Goal: Task Accomplishment & Management: Complete application form

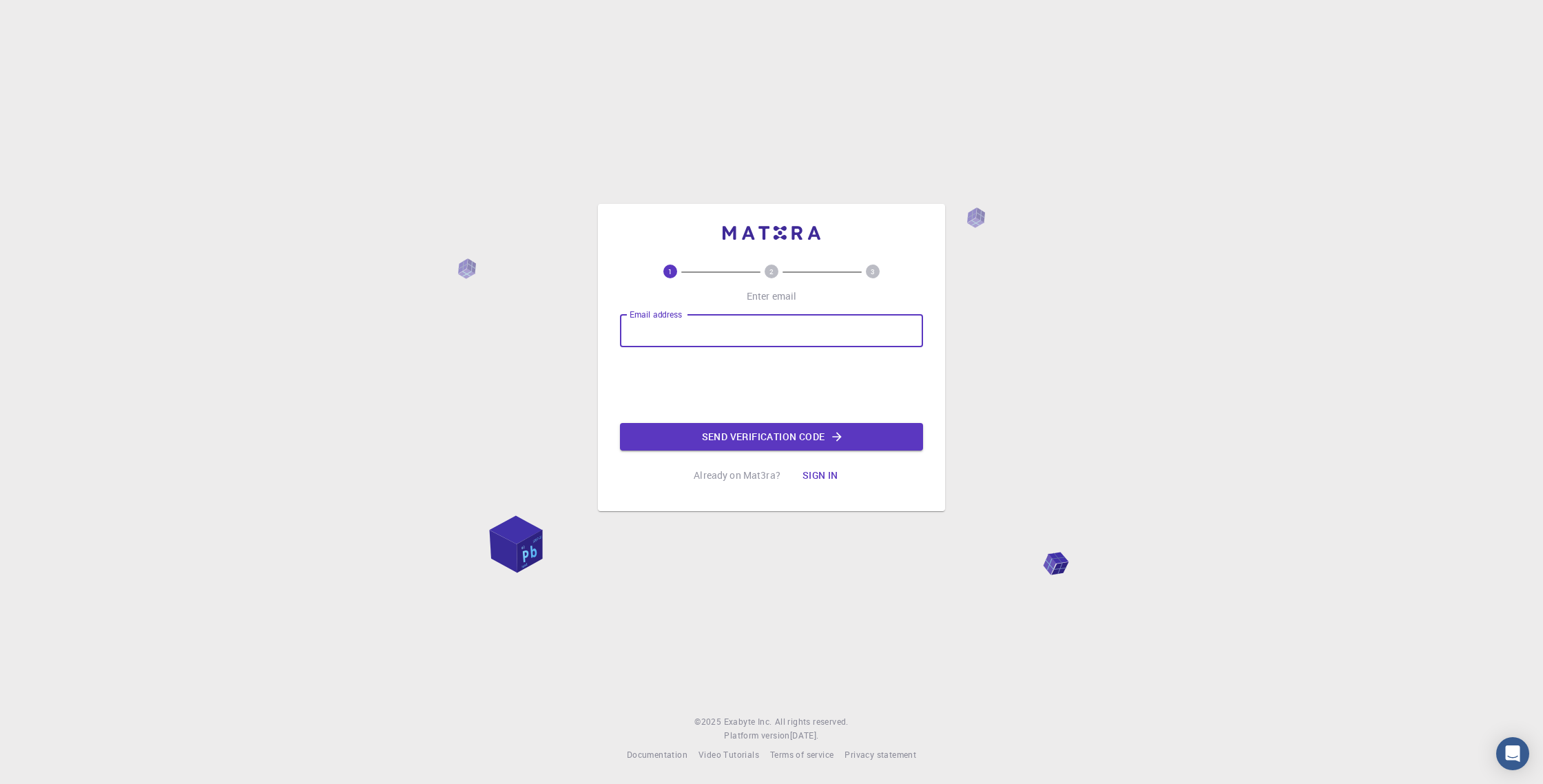
click at [657, 323] on input "Email address" at bounding box center [772, 330] width 303 height 33
type input "[EMAIL_ADDRESS][DOMAIN_NAME]"
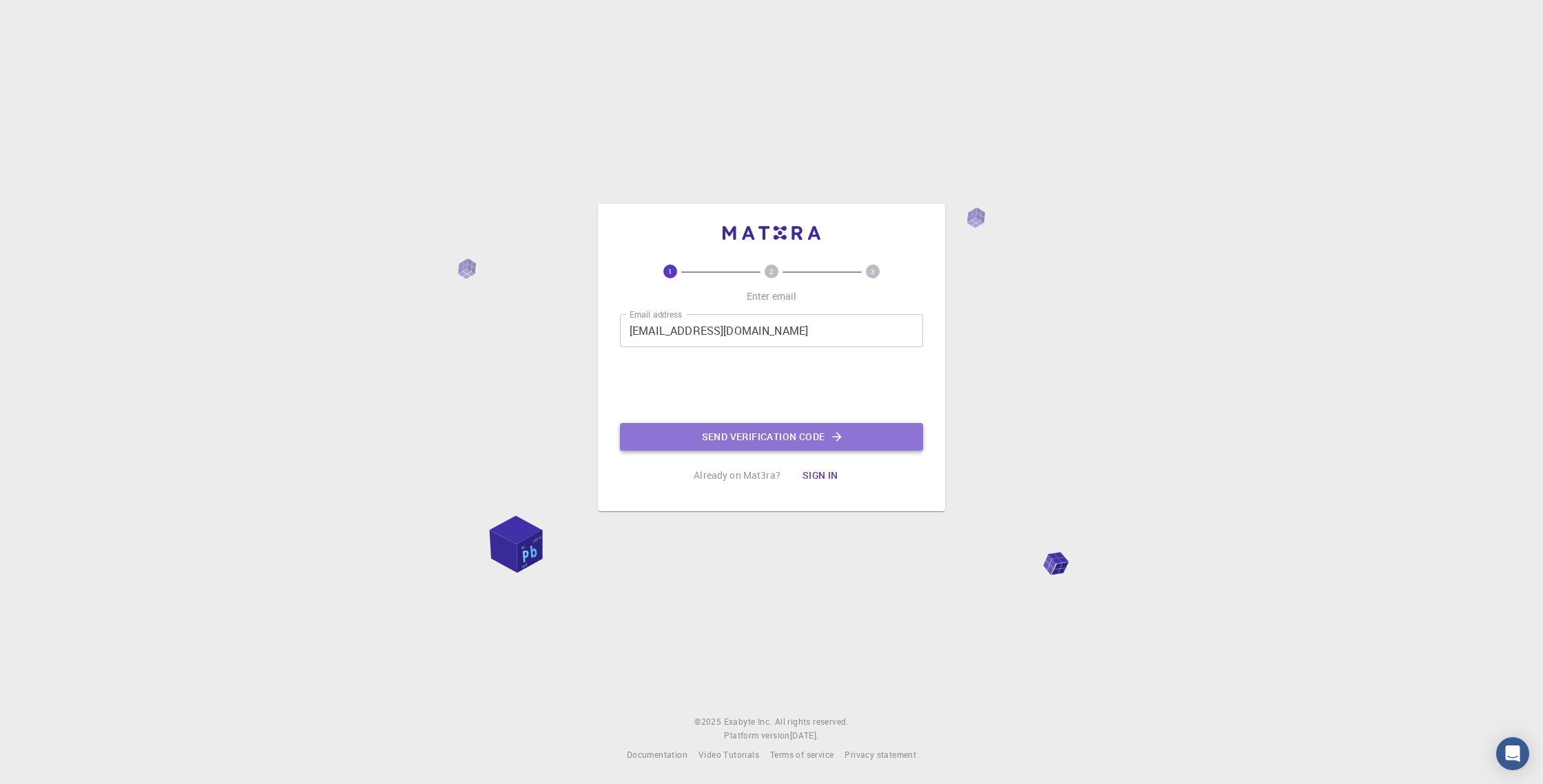
click at [727, 445] on button "Send verification code" at bounding box center [772, 436] width 303 height 27
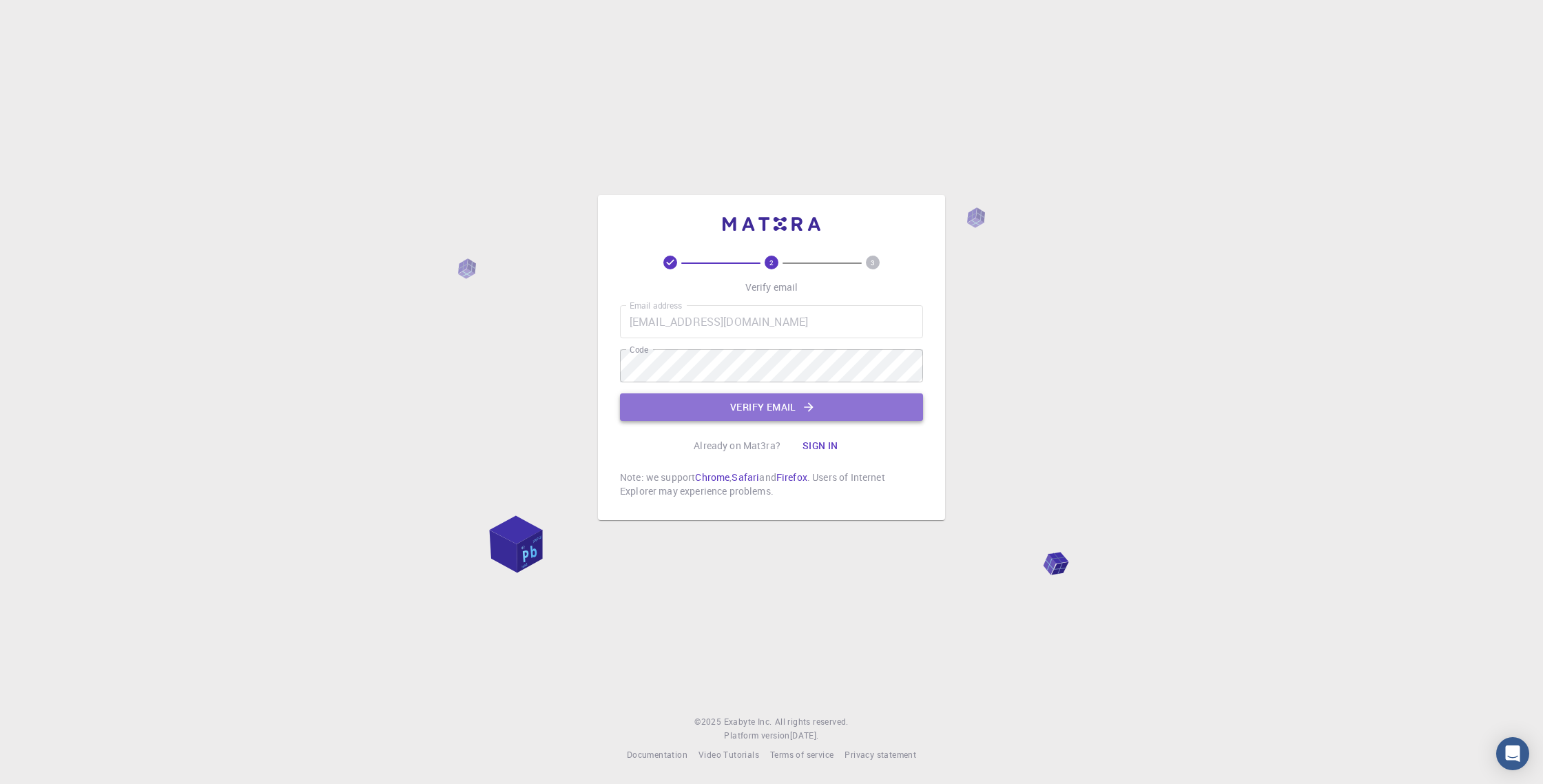
click at [807, 402] on icon "button" at bounding box center [809, 407] width 14 height 14
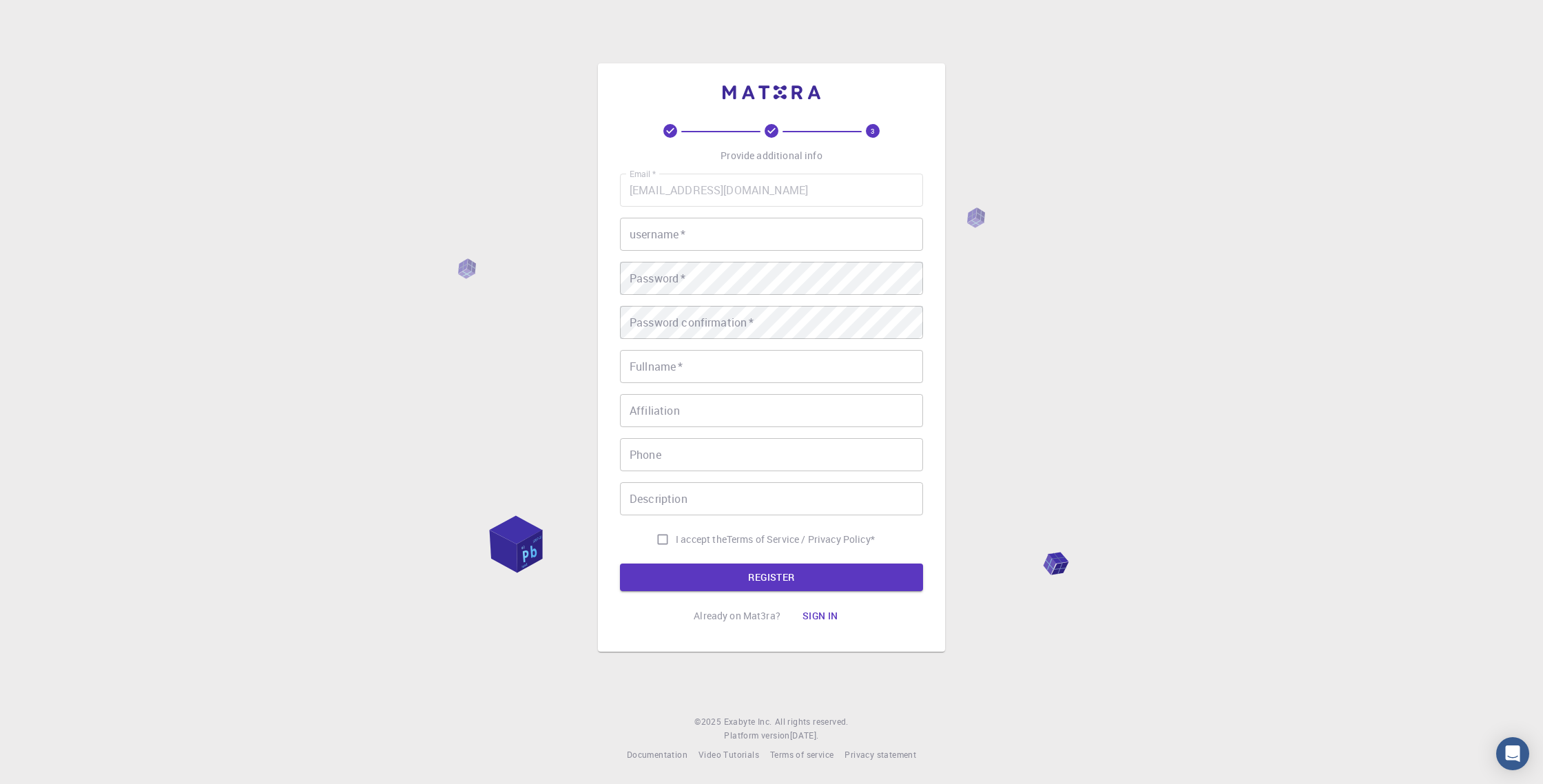
click at [733, 233] on input "username   *" at bounding box center [772, 233] width 303 height 33
type input "3coclock"
type input "[PERSON_NAME] pravainbhai soni"
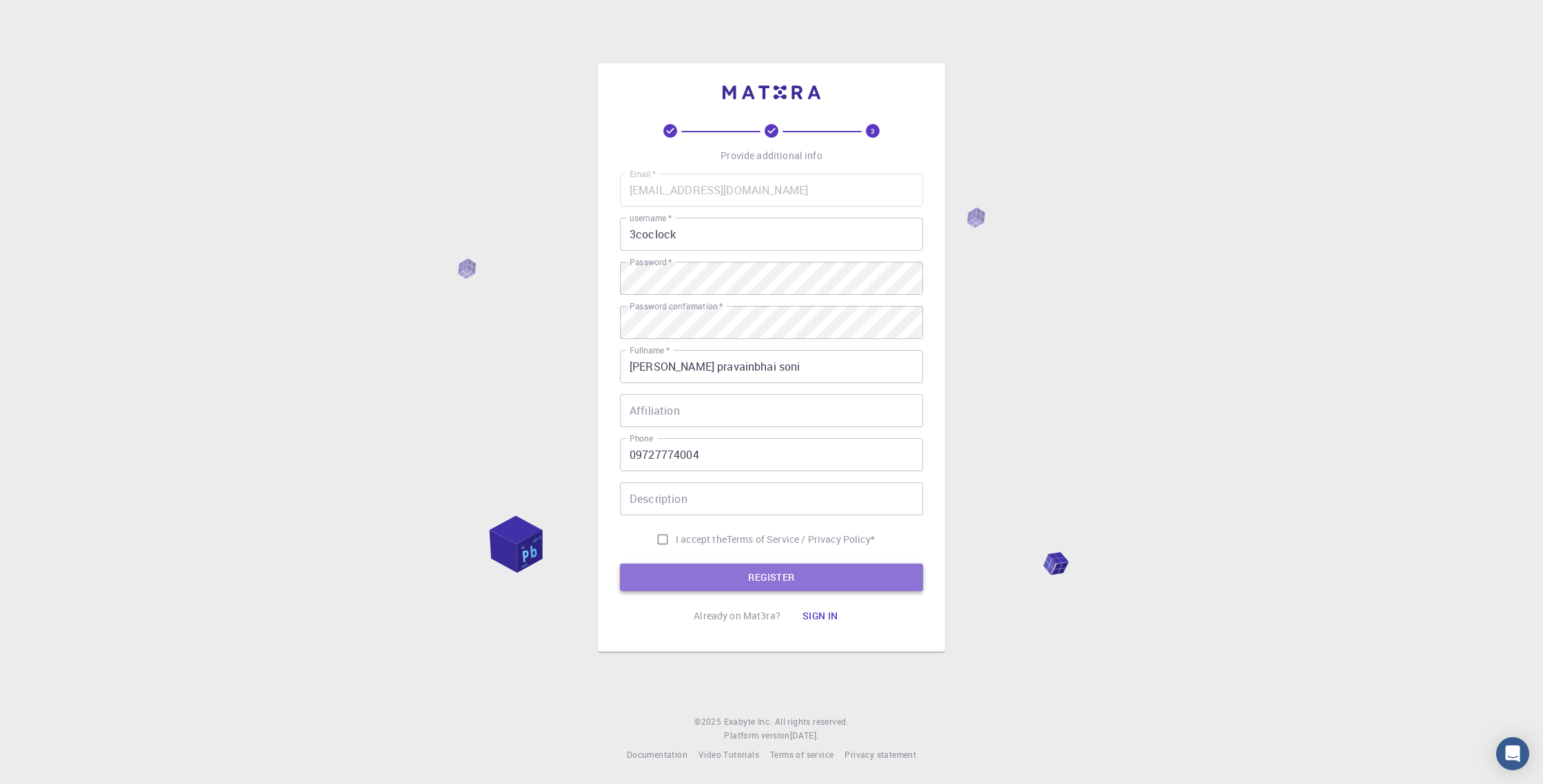
click at [824, 576] on button "REGISTER" at bounding box center [772, 576] width 303 height 27
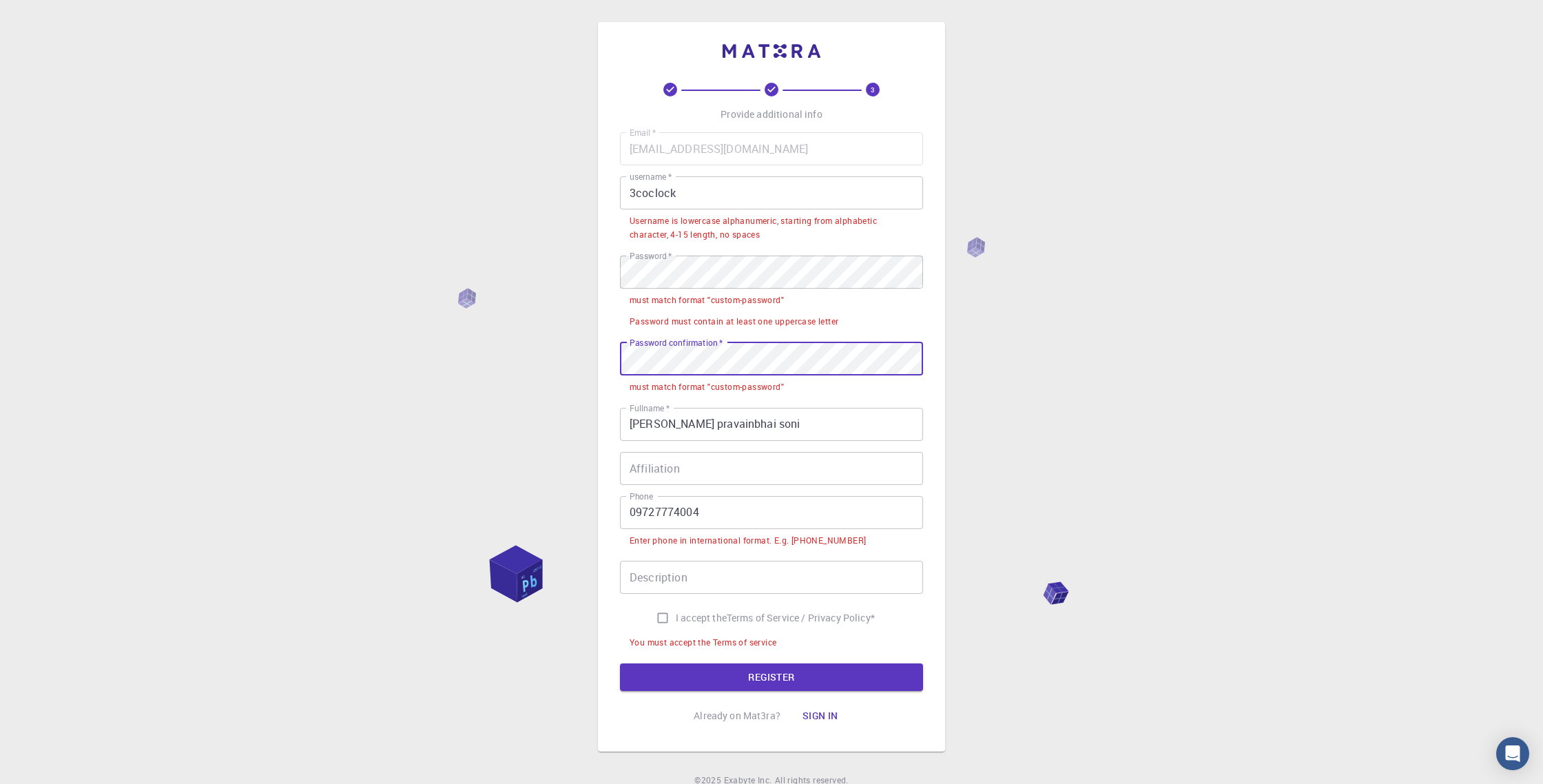
click at [547, 351] on div "3 Provide additional info Email   * [EMAIL_ADDRESS][DOMAIN_NAME] Email   * user…" at bounding box center [771, 421] width 1543 height 843
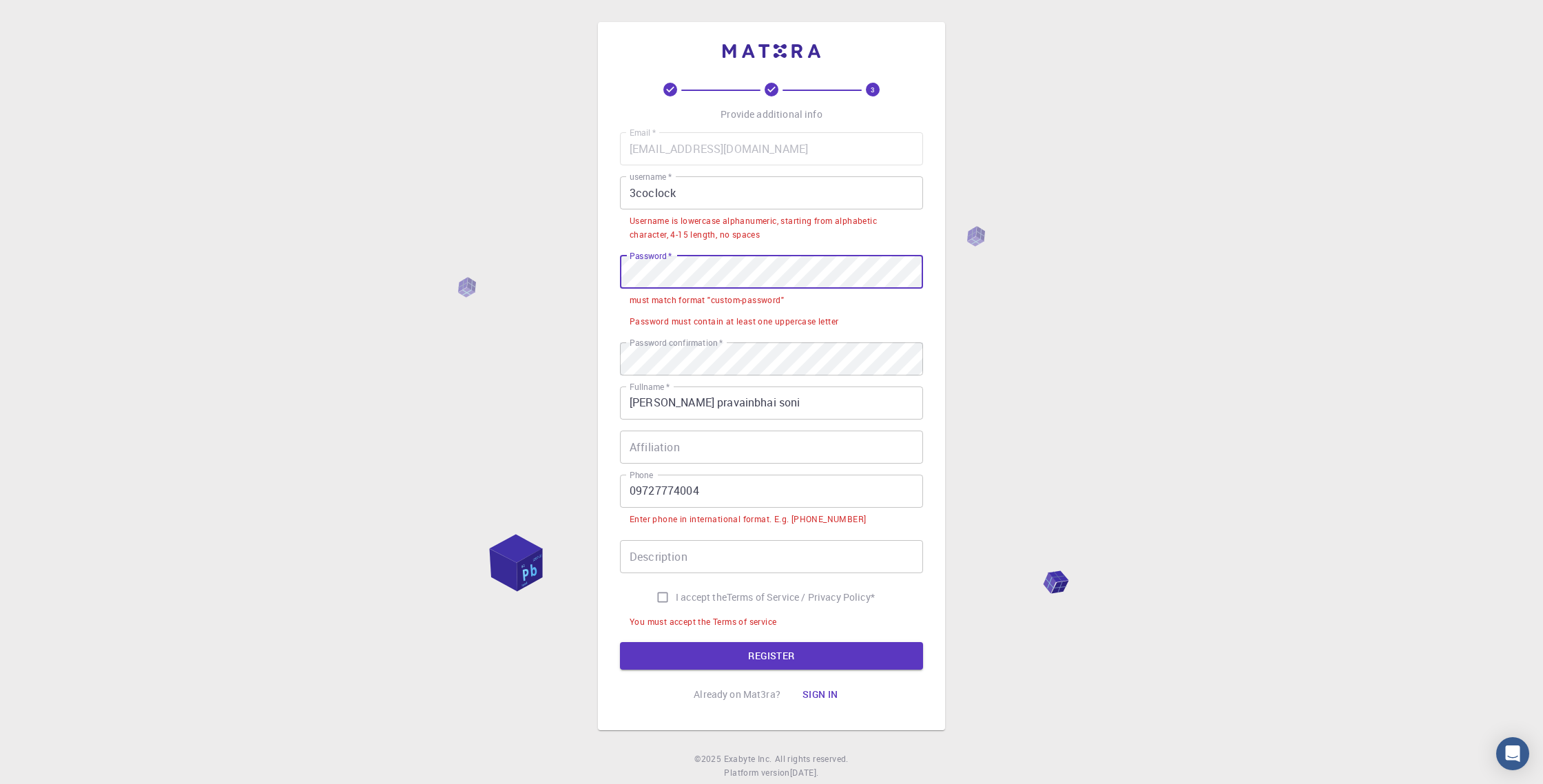
click at [609, 272] on div "3 Provide additional info Email   * [EMAIL_ADDRESS][DOMAIN_NAME] Email   * user…" at bounding box center [771, 376] width 347 height 708
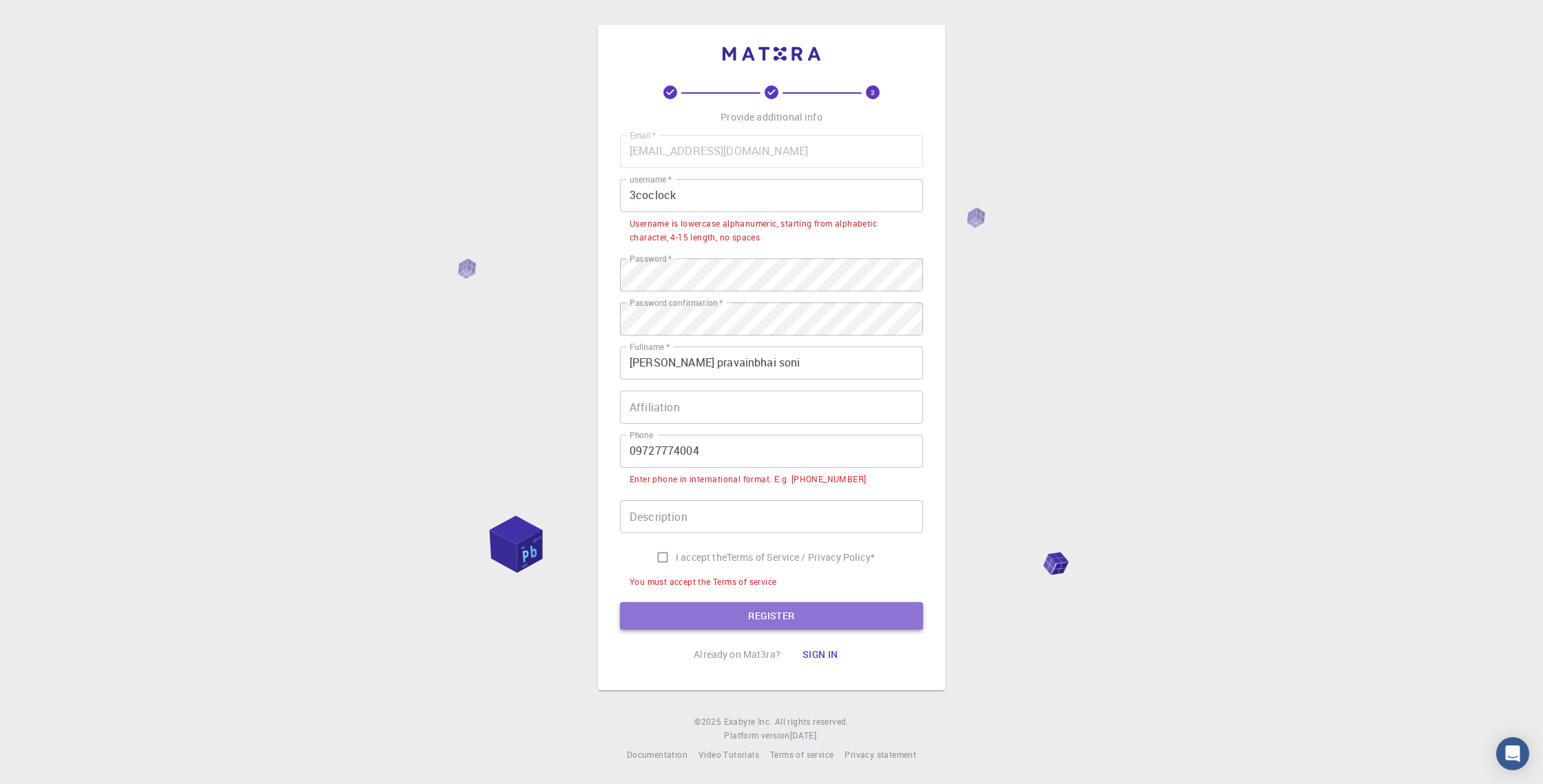
click at [759, 618] on button "REGISTER" at bounding box center [772, 615] width 303 height 27
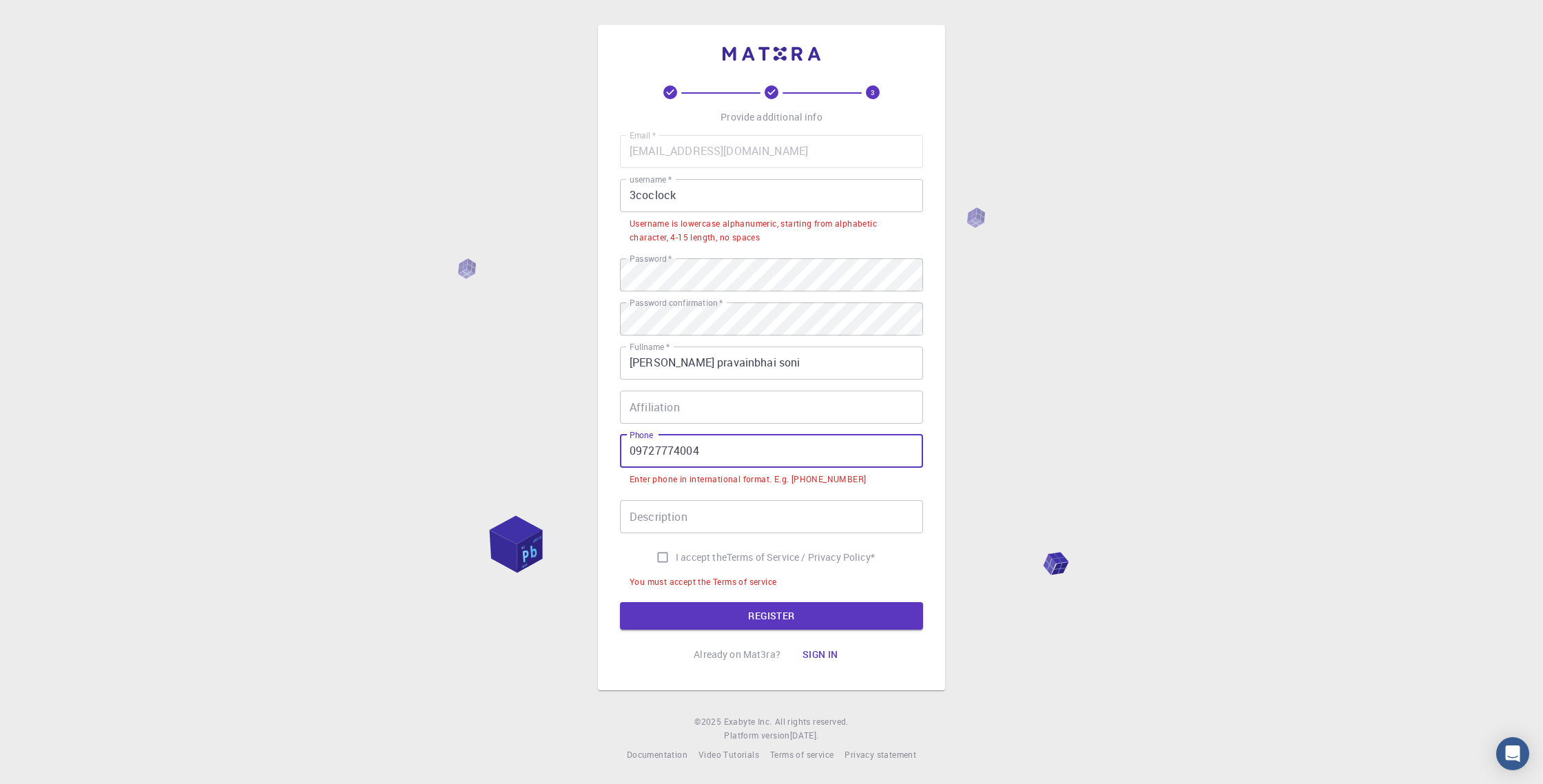
click at [637, 450] on input "09727774004" at bounding box center [772, 451] width 303 height 33
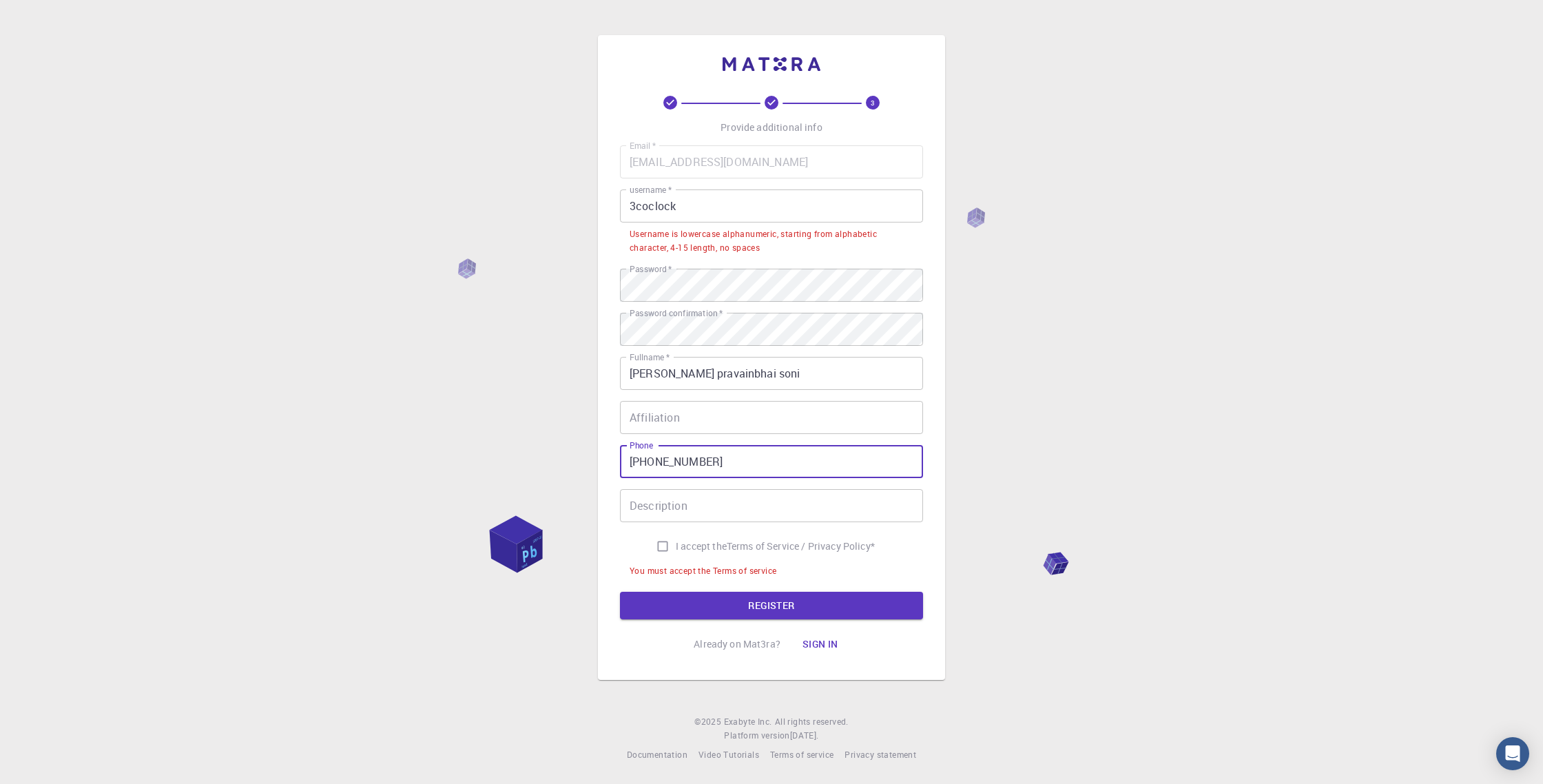
type input "[PHONE_NUMBER]"
click at [749, 506] on input "Description" at bounding box center [772, 505] width 303 height 33
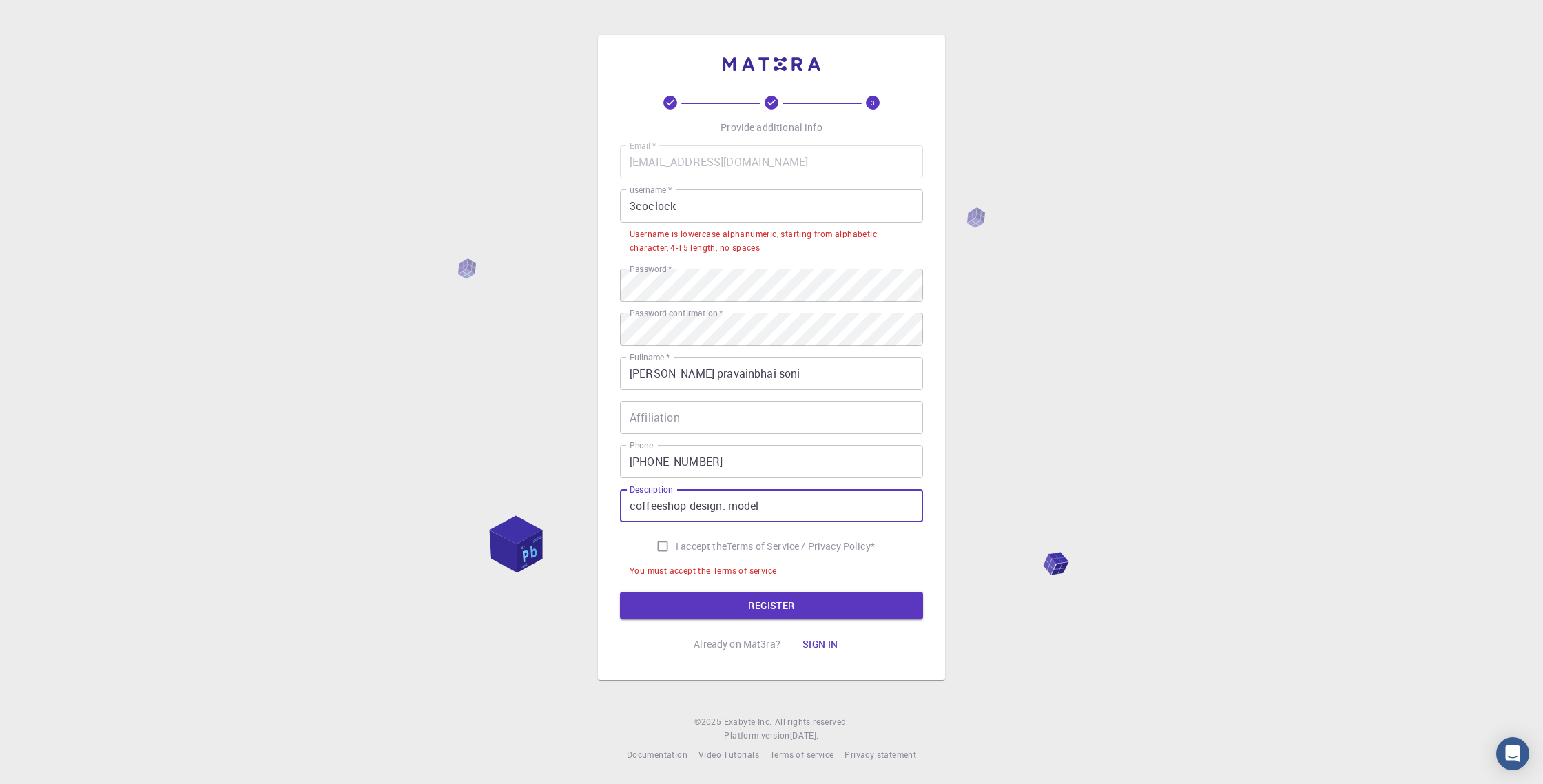
type input "coffeeshop design. model"
click at [652, 541] on input "I accept the Terms of Service / Privacy Policy *" at bounding box center [663, 546] width 27 height 27
checkbox input "true"
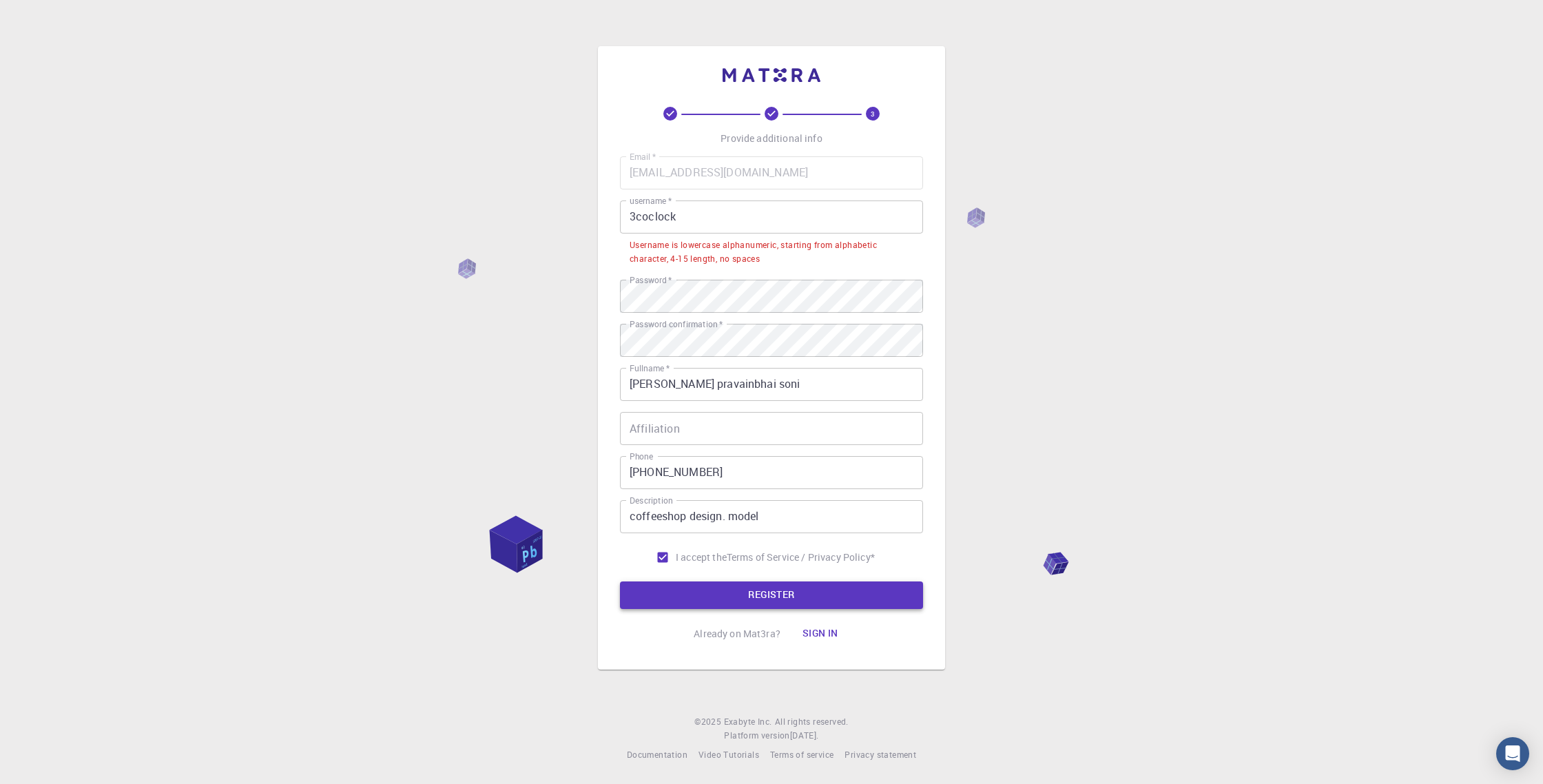
click at [755, 593] on button "REGISTER" at bounding box center [772, 594] width 303 height 27
click at [698, 212] on input "3coclock" at bounding box center [772, 216] width 303 height 33
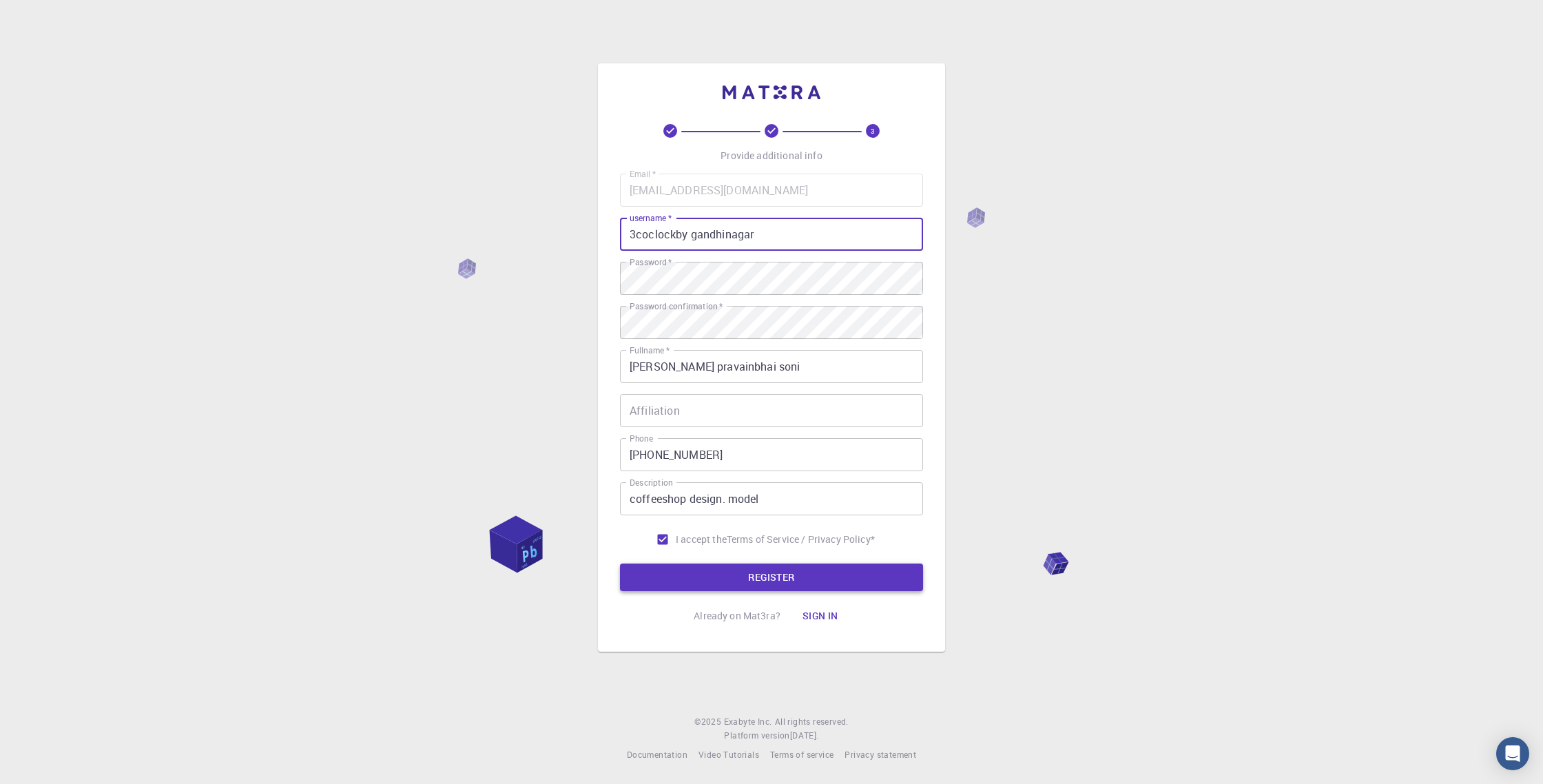
click at [846, 577] on button "REGISTER" at bounding box center [772, 576] width 303 height 27
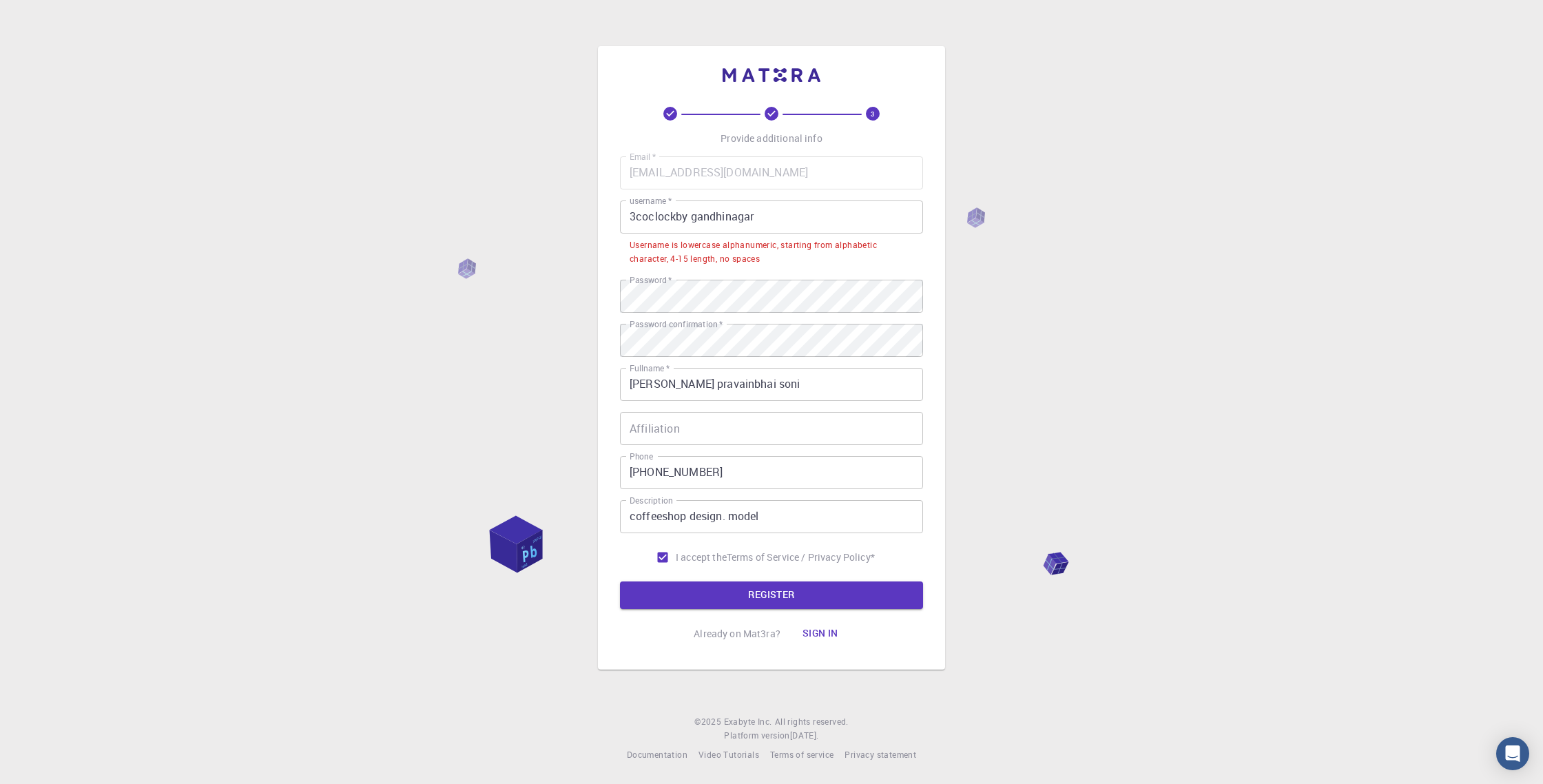
click at [689, 216] on input "3coclockby gandhinagar" at bounding box center [772, 216] width 303 height 33
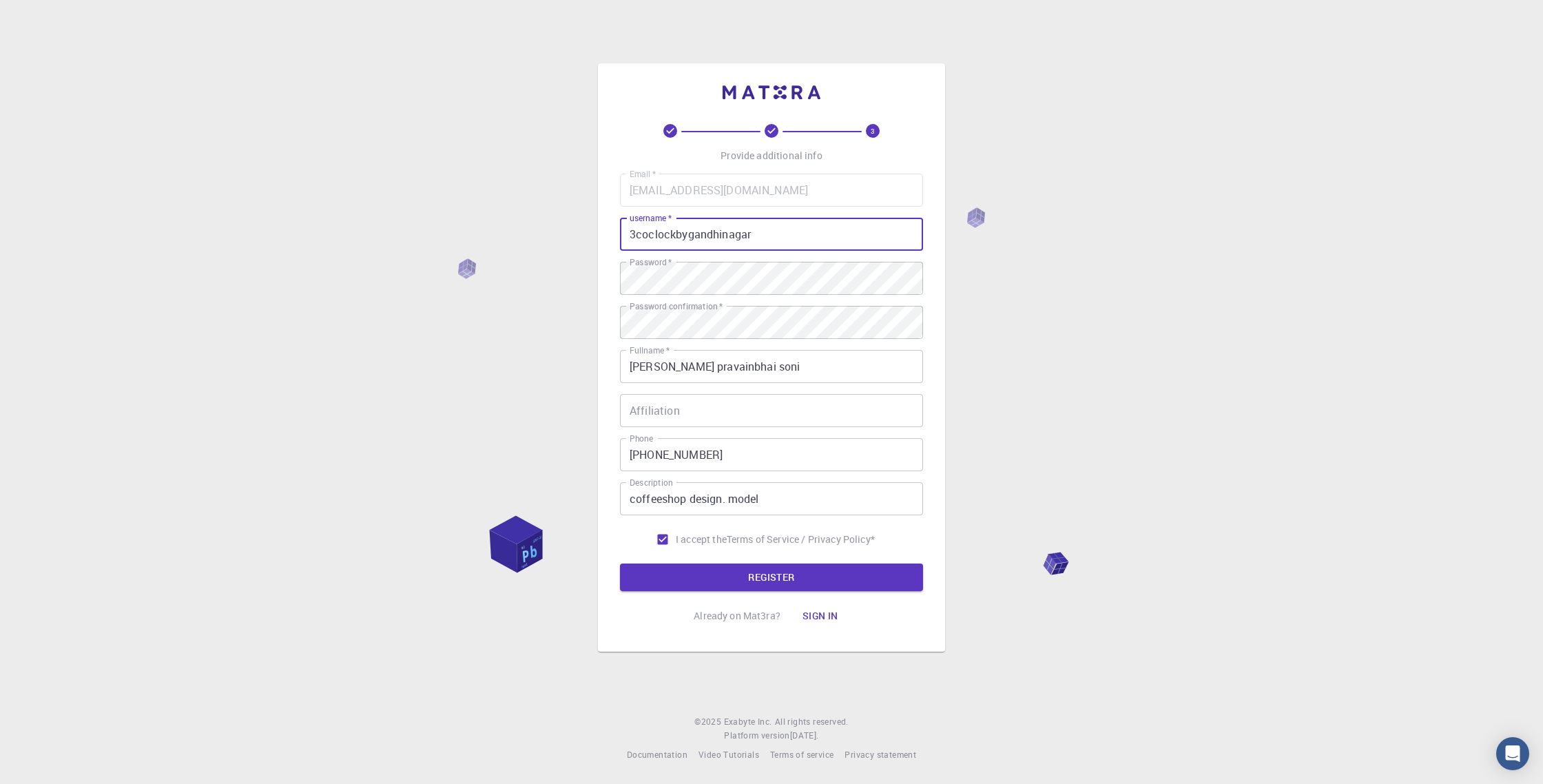
click at [620, 563] on button "REGISTER" at bounding box center [772, 576] width 303 height 27
click at [782, 579] on button "REGISTER" at bounding box center [772, 576] width 303 height 27
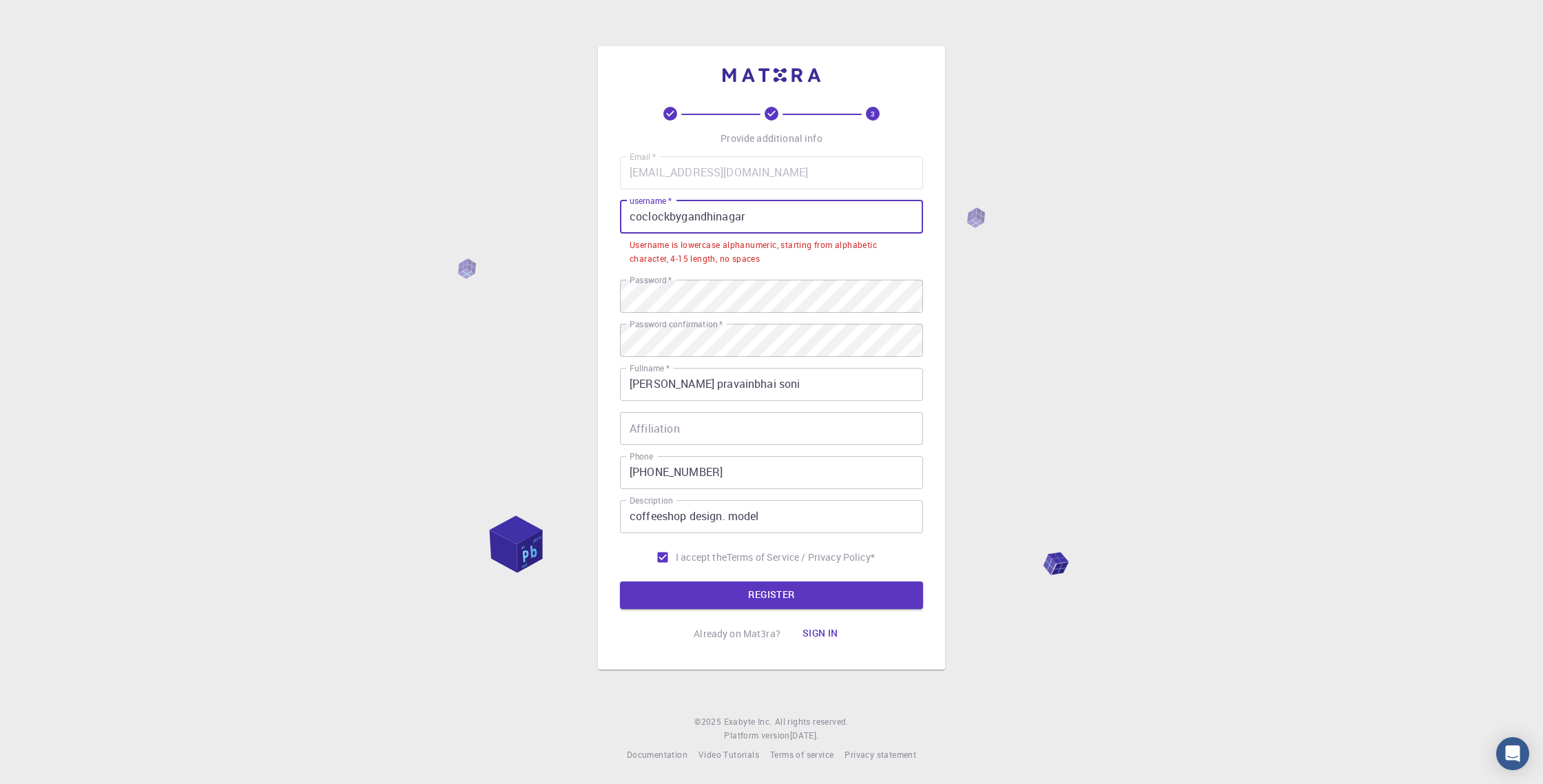
drag, startPoint x: 752, startPoint y: 214, endPoint x: 591, endPoint y: 220, distance: 161.1
click at [591, 220] on div "3 Provide additional info Email   * [EMAIL_ADDRESS][DOMAIN_NAME] Email   * user…" at bounding box center [771, 392] width 1543 height 784
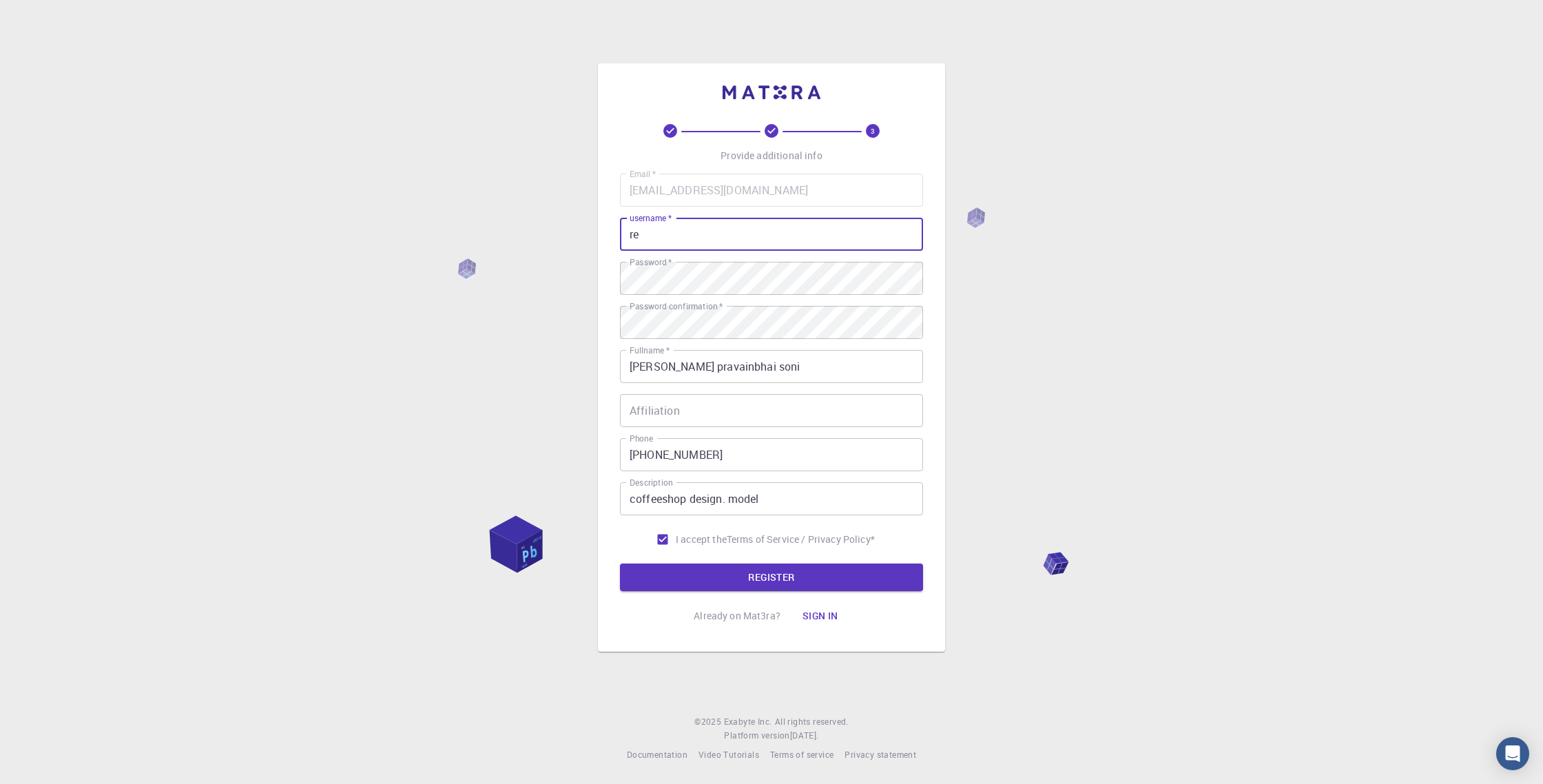
type input "r"
type input "dhruv1990"
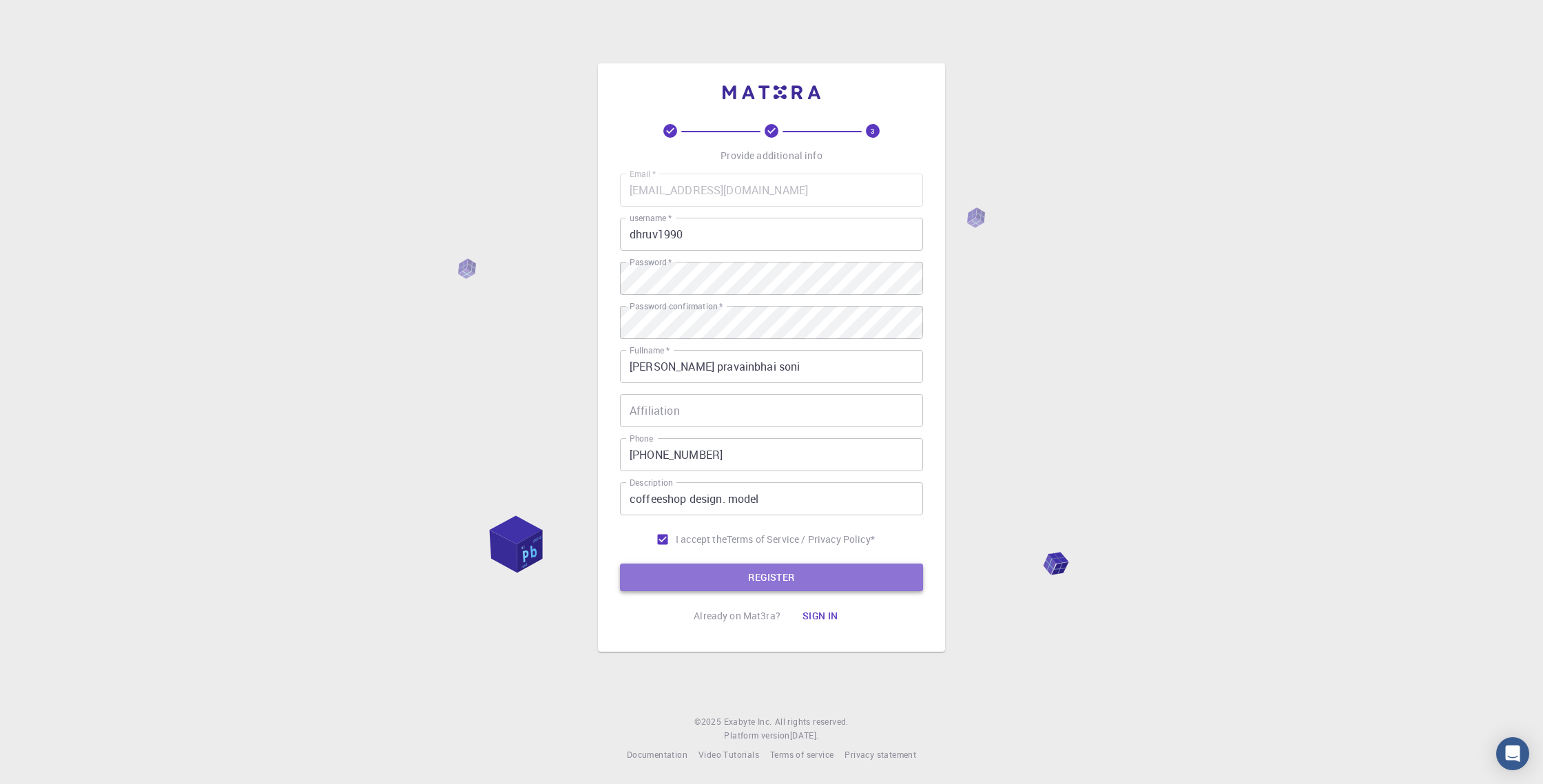
click at [799, 577] on button "REGISTER" at bounding box center [772, 576] width 303 height 27
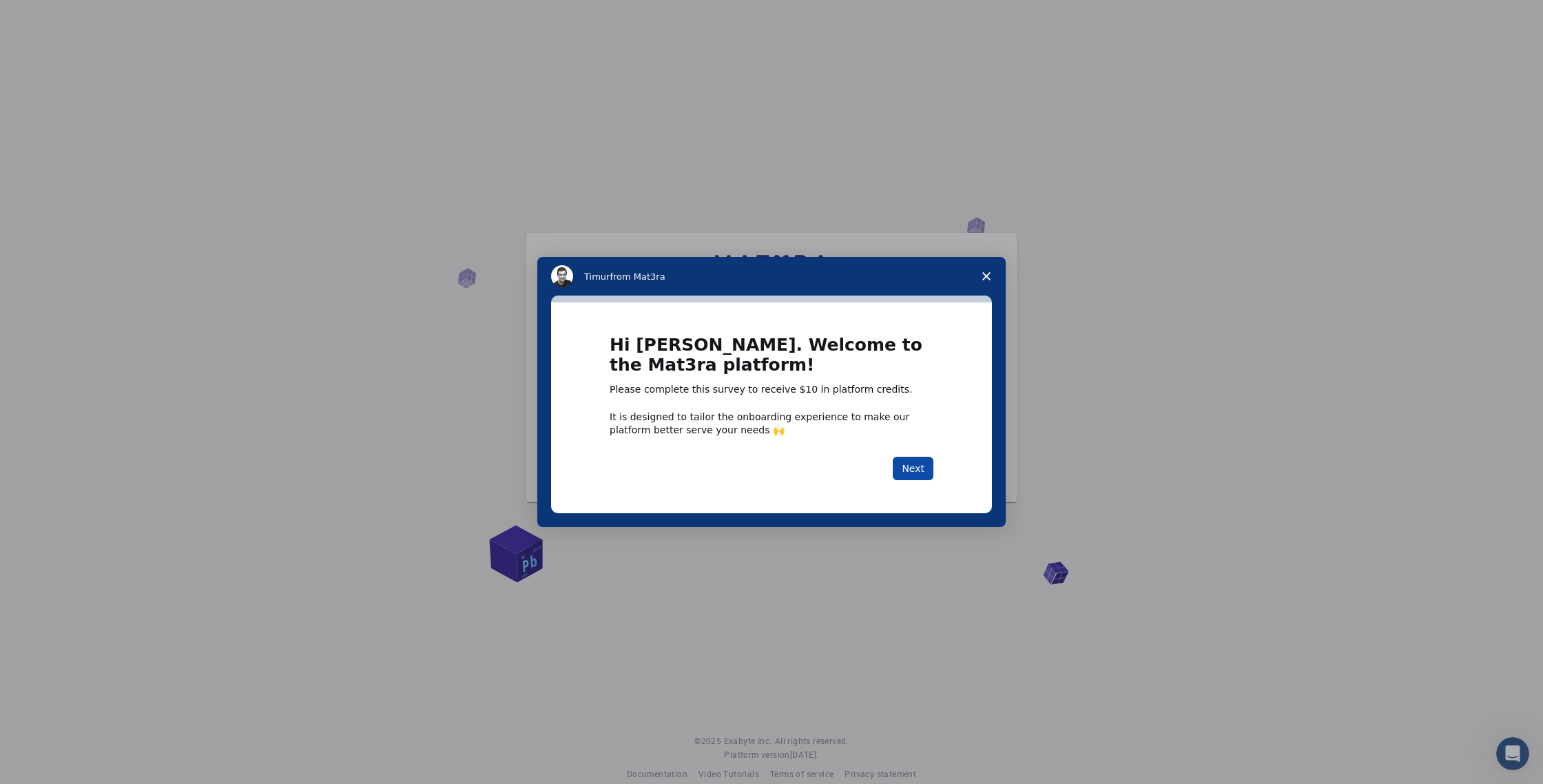
click at [917, 466] on button "Next" at bounding box center [913, 468] width 41 height 23
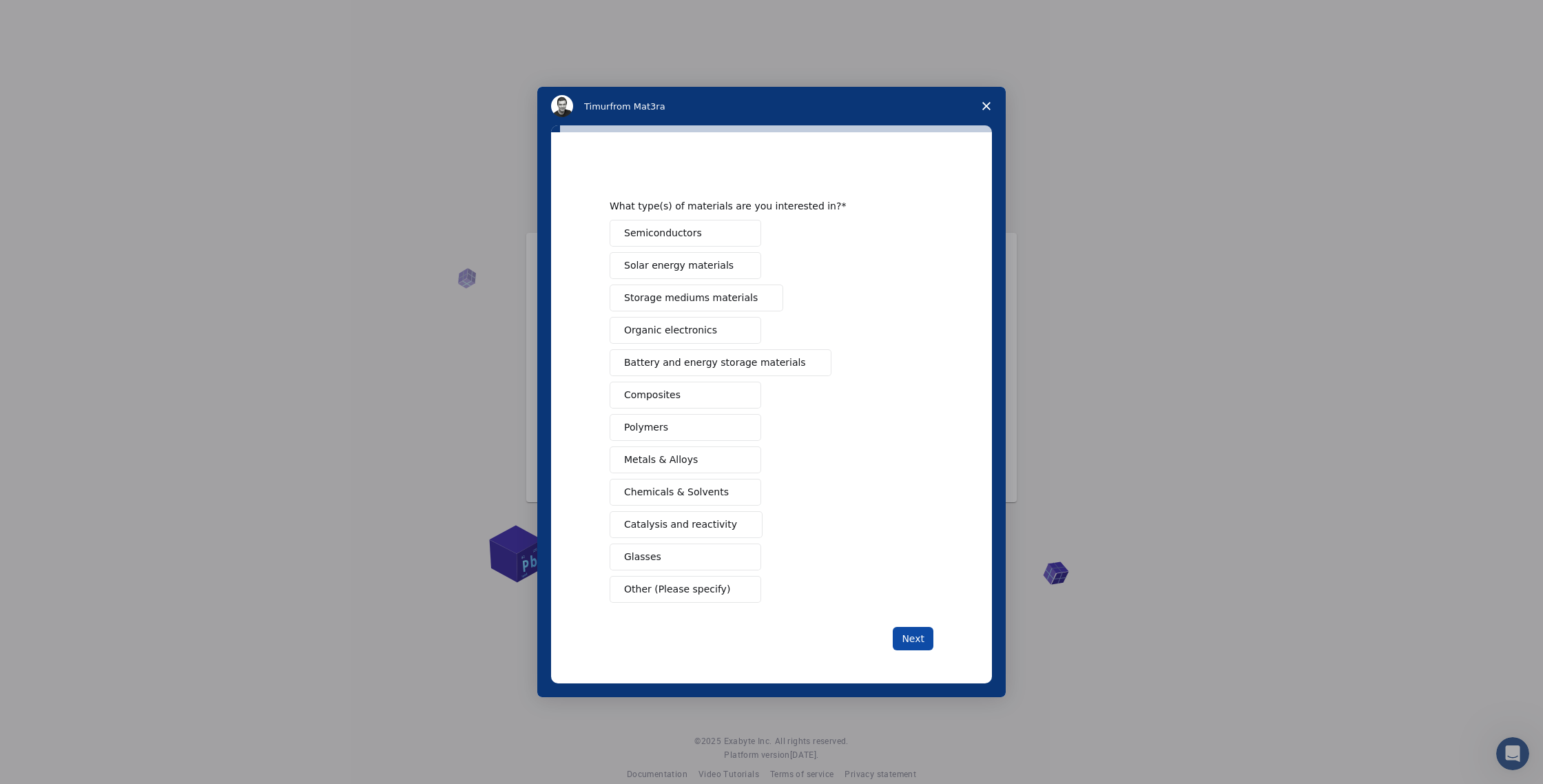
click at [916, 634] on button "Next" at bounding box center [913, 639] width 41 height 23
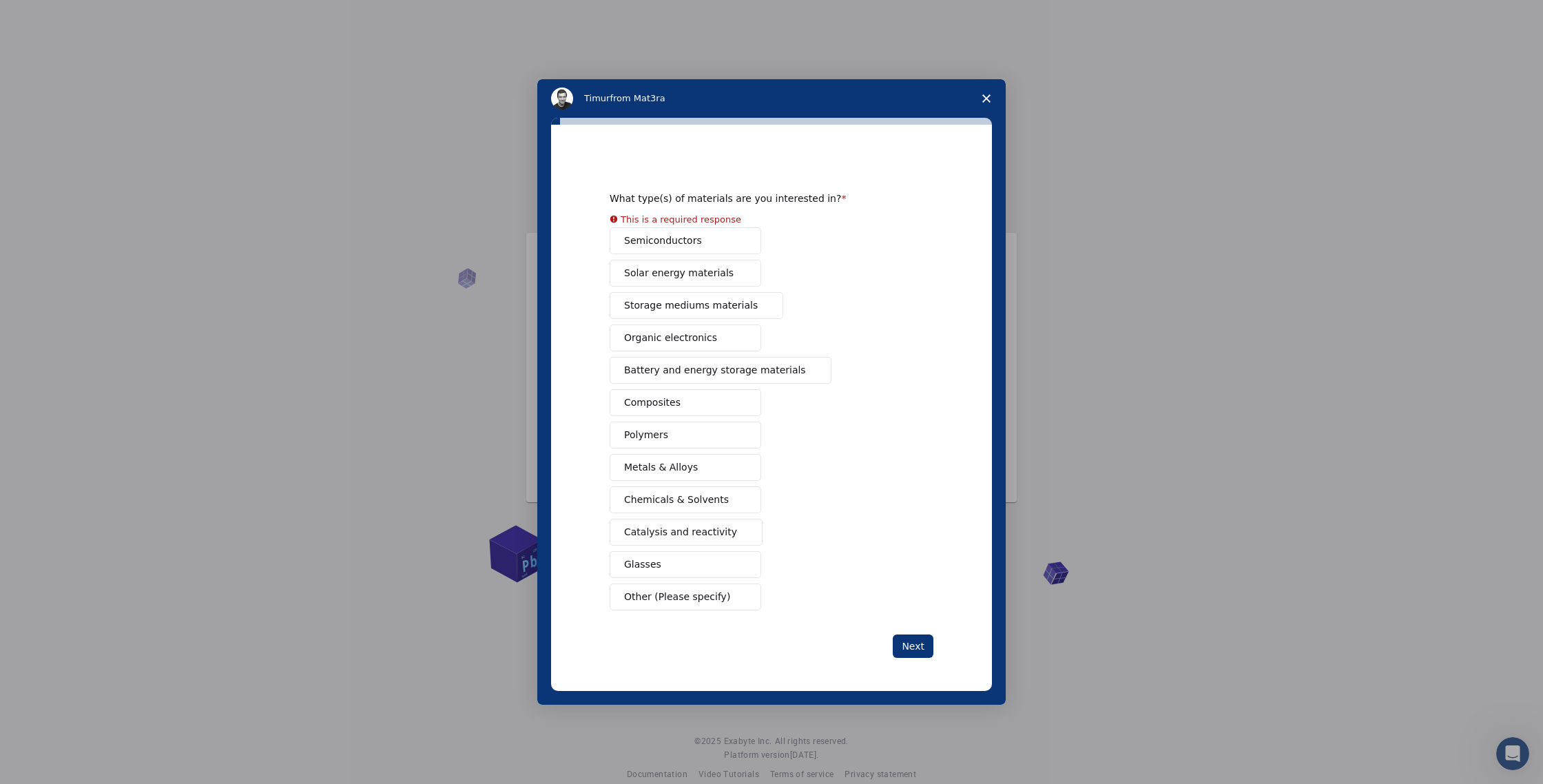
click at [685, 560] on button "Glasses" at bounding box center [685, 564] width 152 height 27
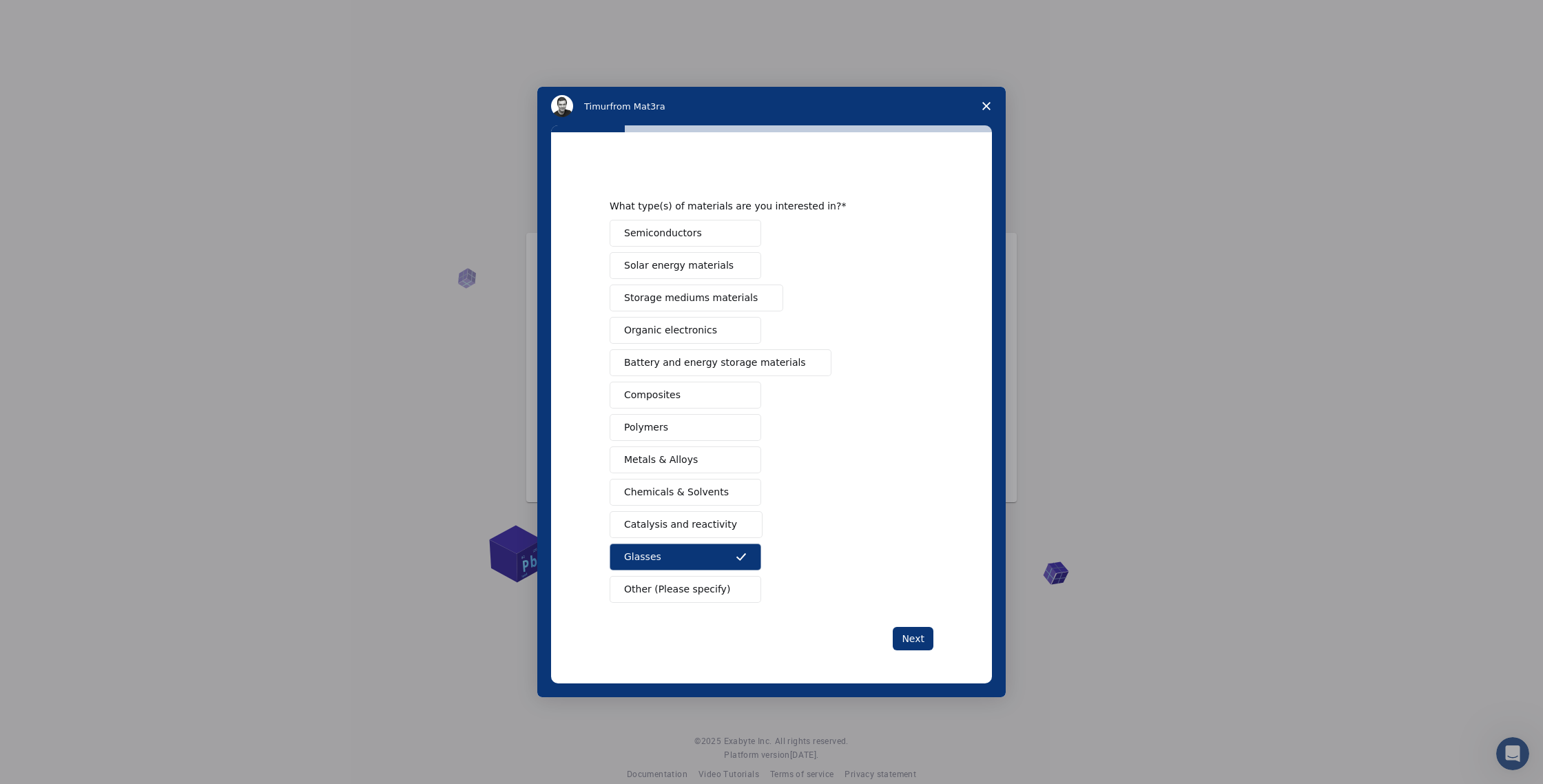
click at [680, 459] on span "Metals & Alloys" at bounding box center [660, 459] width 74 height 14
click at [926, 638] on button "Next" at bounding box center [913, 639] width 41 height 23
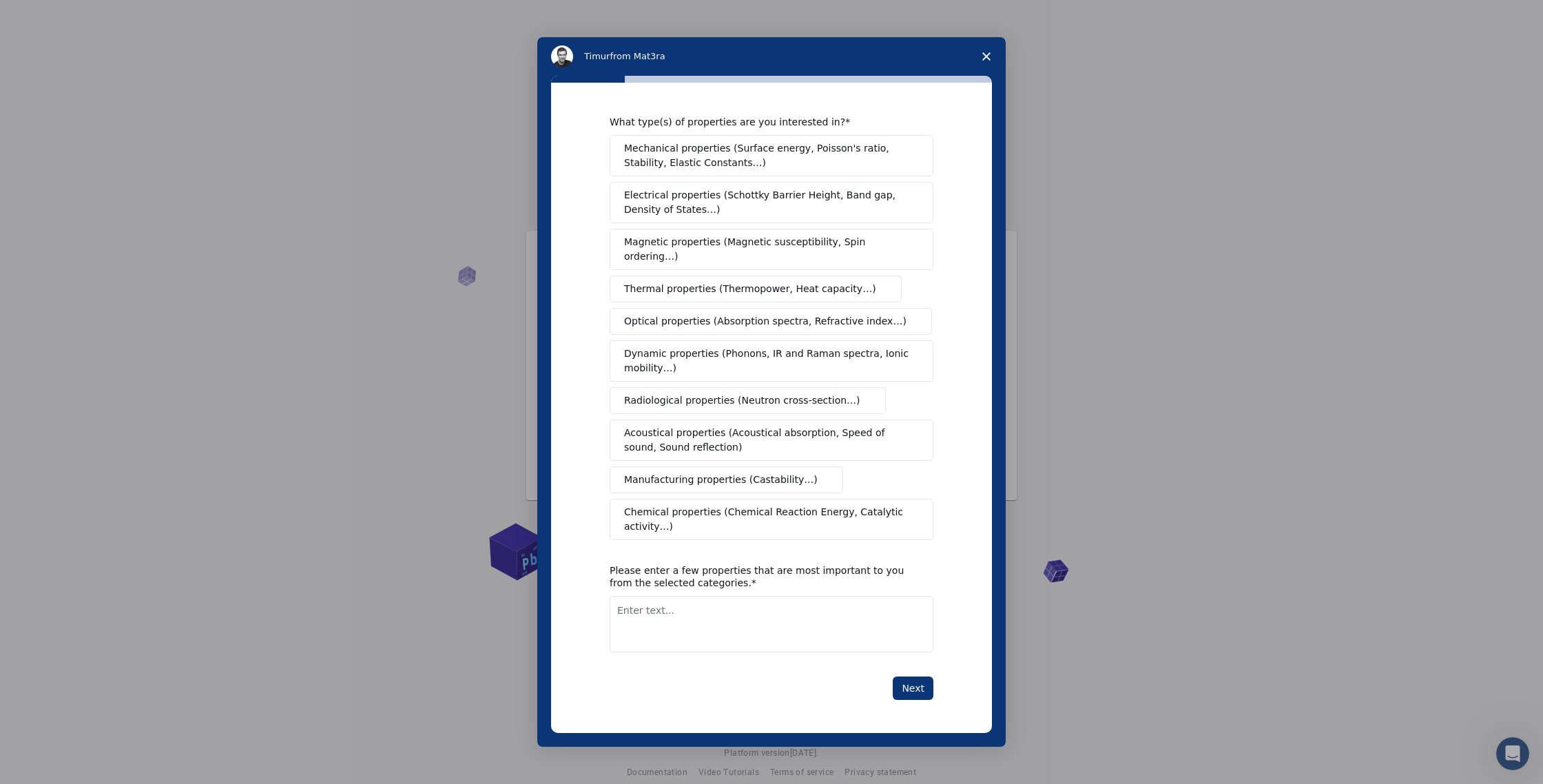
scroll to position [1, 0]
click at [722, 473] on span "Manufacturing properties (Castability…)" at bounding box center [720, 480] width 193 height 14
click at [701, 316] on span "Optical properties (Absorption spectra, Refractive index…)" at bounding box center [765, 321] width 282 height 14
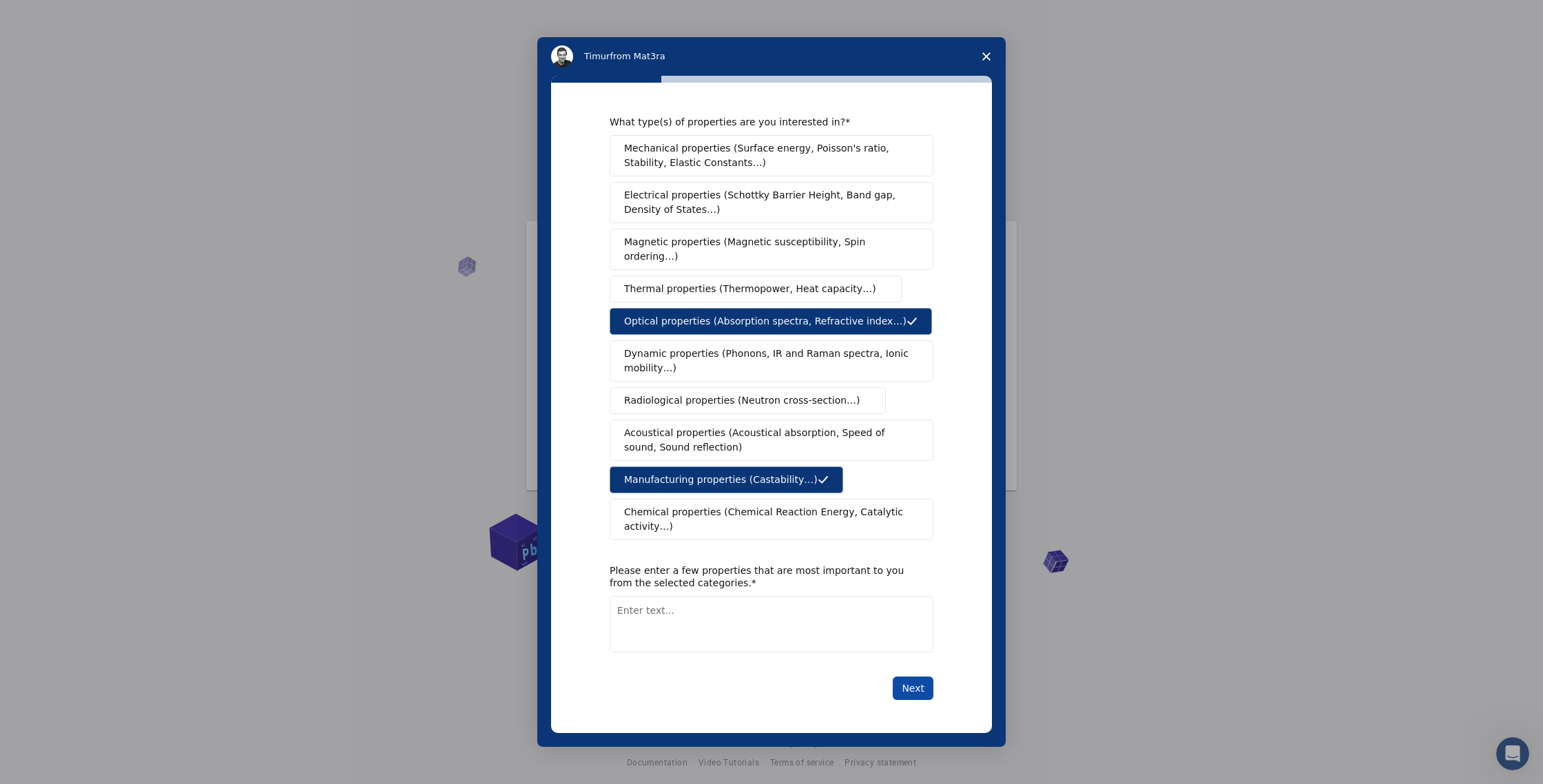
scroll to position [14, 0]
click at [906, 679] on button "Next" at bounding box center [913, 687] width 41 height 23
click at [819, 634] on textarea "Enter text..." at bounding box center [771, 624] width 324 height 57
type textarea "prefab structure"
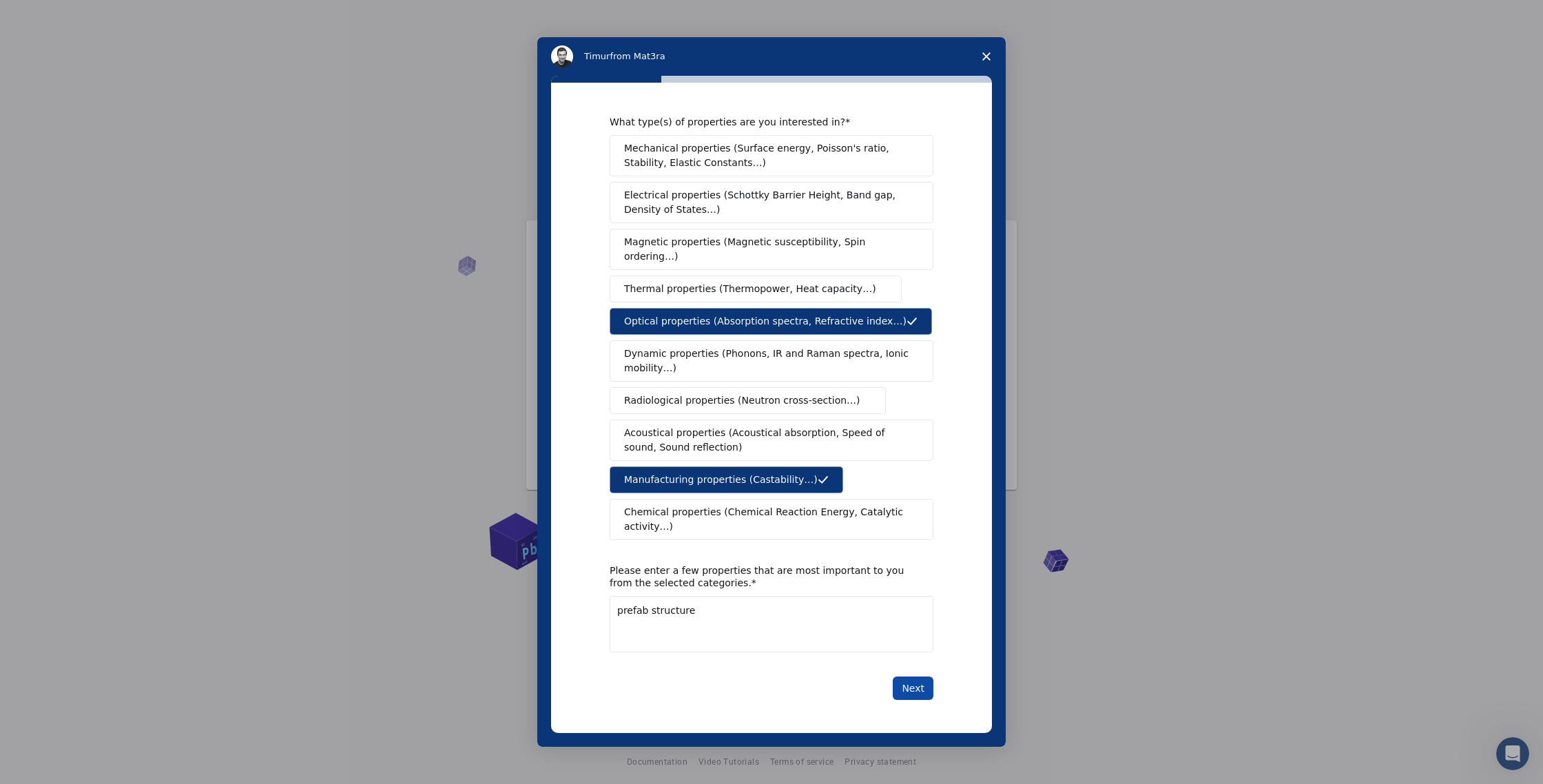
click at [919, 684] on button "Next" at bounding box center [913, 687] width 41 height 23
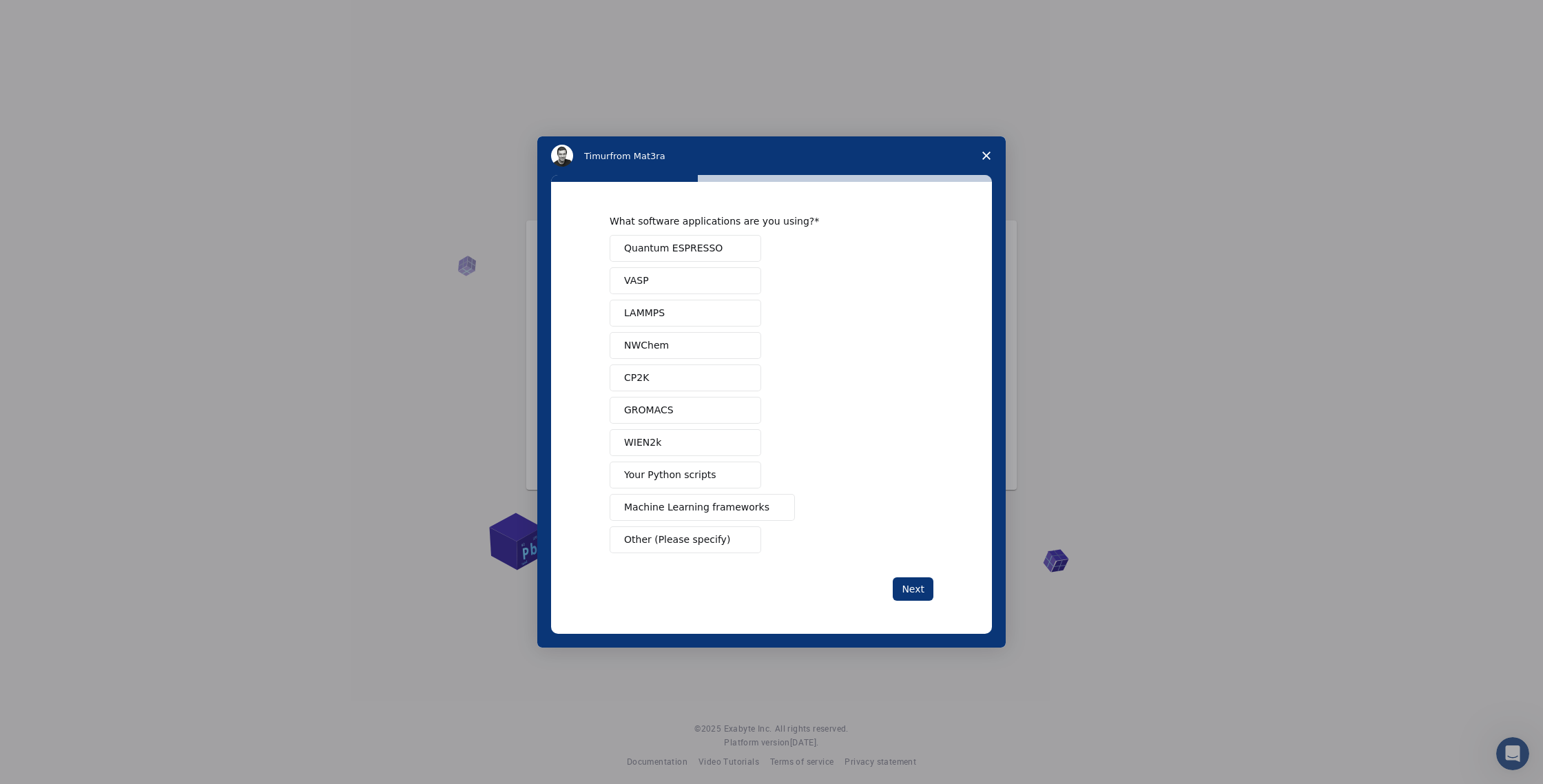
click at [919, 684] on div "Intercom messenger" at bounding box center [771, 392] width 1543 height 784
click at [715, 255] on button "Quantum ESPRESSO" at bounding box center [685, 248] width 152 height 27
click at [707, 297] on div "Quantum ESPRESSO VASP LAMMPS NWChem CP2K GROMACS WIEN2k Your Python scripts Mac…" at bounding box center [771, 394] width 324 height 318
click at [706, 308] on button "LAMMPS" at bounding box center [685, 313] width 152 height 27
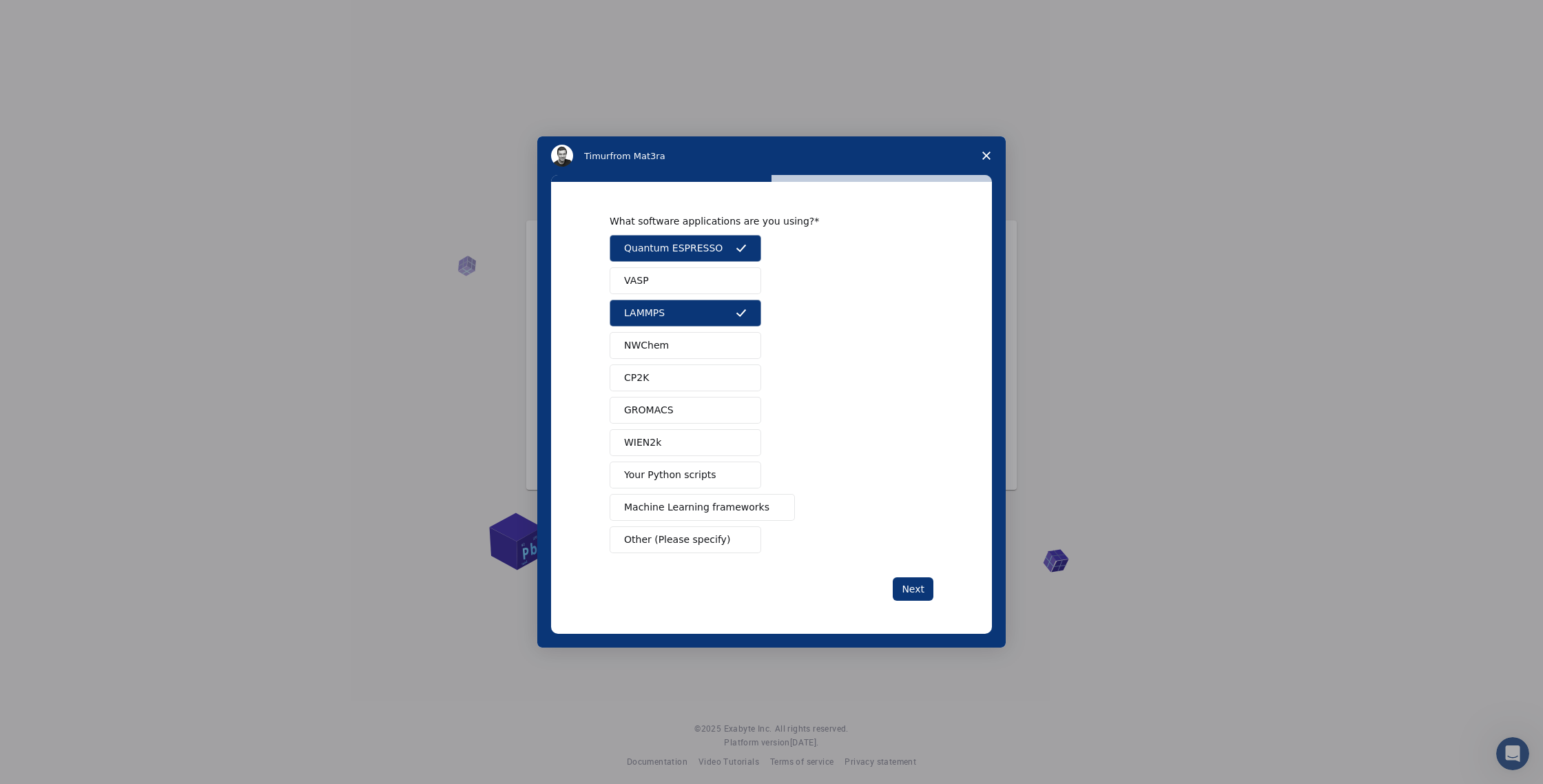
drag, startPoint x: 674, startPoint y: 429, endPoint x: 680, endPoint y: 436, distance: 9.2
click at [676, 430] on button "WIEN2k" at bounding box center [685, 443] width 152 height 27
click at [707, 478] on span "Your Python scripts" at bounding box center [670, 474] width 92 height 14
click at [698, 405] on button "GROMACS" at bounding box center [685, 410] width 152 height 27
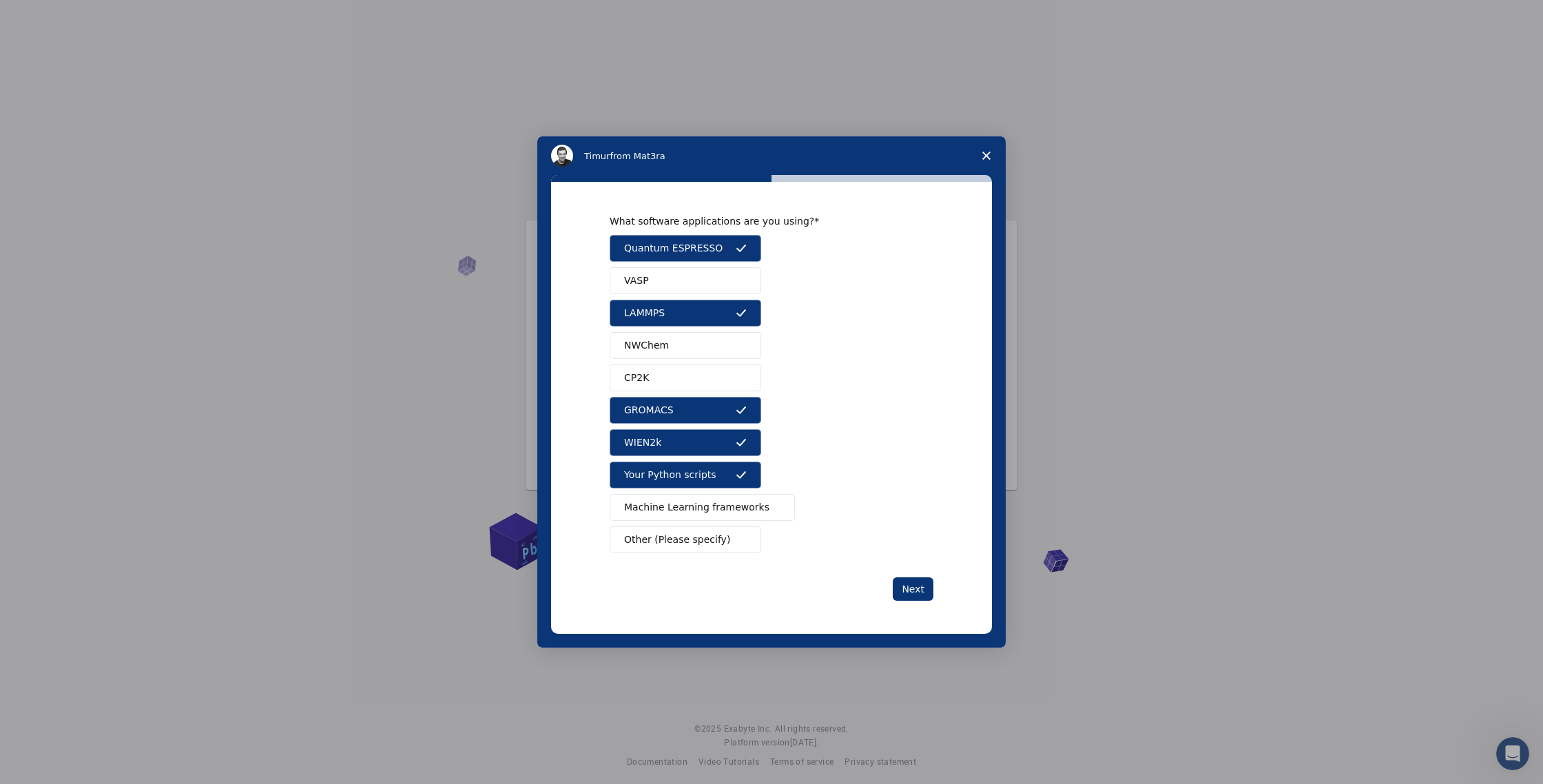
drag, startPoint x: 682, startPoint y: 378, endPoint x: 684, endPoint y: 366, distance: 12.2
click at [682, 378] on button "CP2K" at bounding box center [685, 378] width 152 height 27
click at [686, 349] on button "NWChem" at bounding box center [685, 345] width 152 height 27
click at [679, 266] on div "Quantum ESPRESSO VASP LAMMPS NWChem CP2K GROMACS WIEN2k Your Python scripts Mac…" at bounding box center [771, 394] width 324 height 318
click at [683, 498] on button "Machine Learning frameworks" at bounding box center [702, 507] width 185 height 27
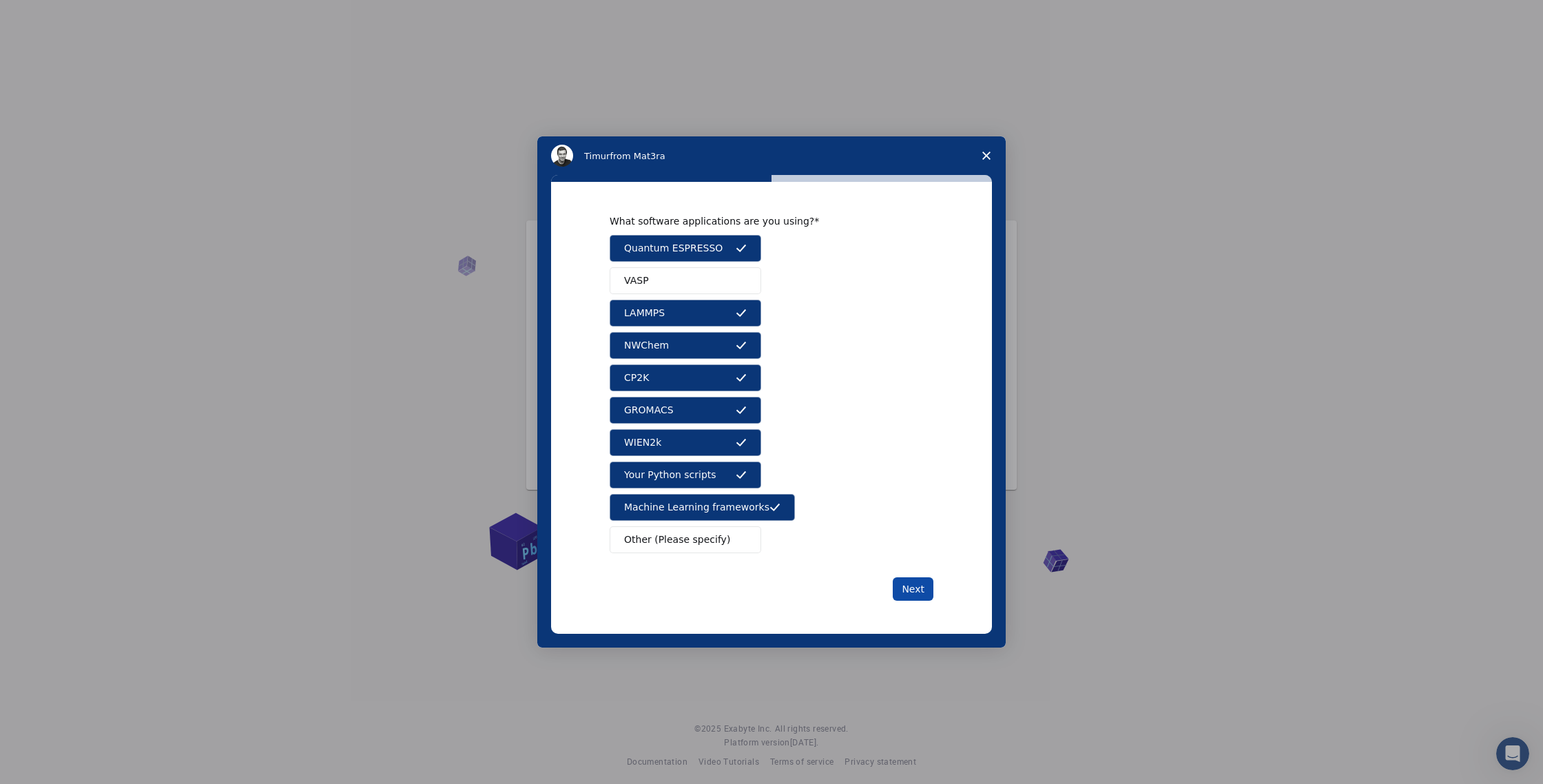
click at [914, 584] on button "Next" at bounding box center [913, 589] width 41 height 23
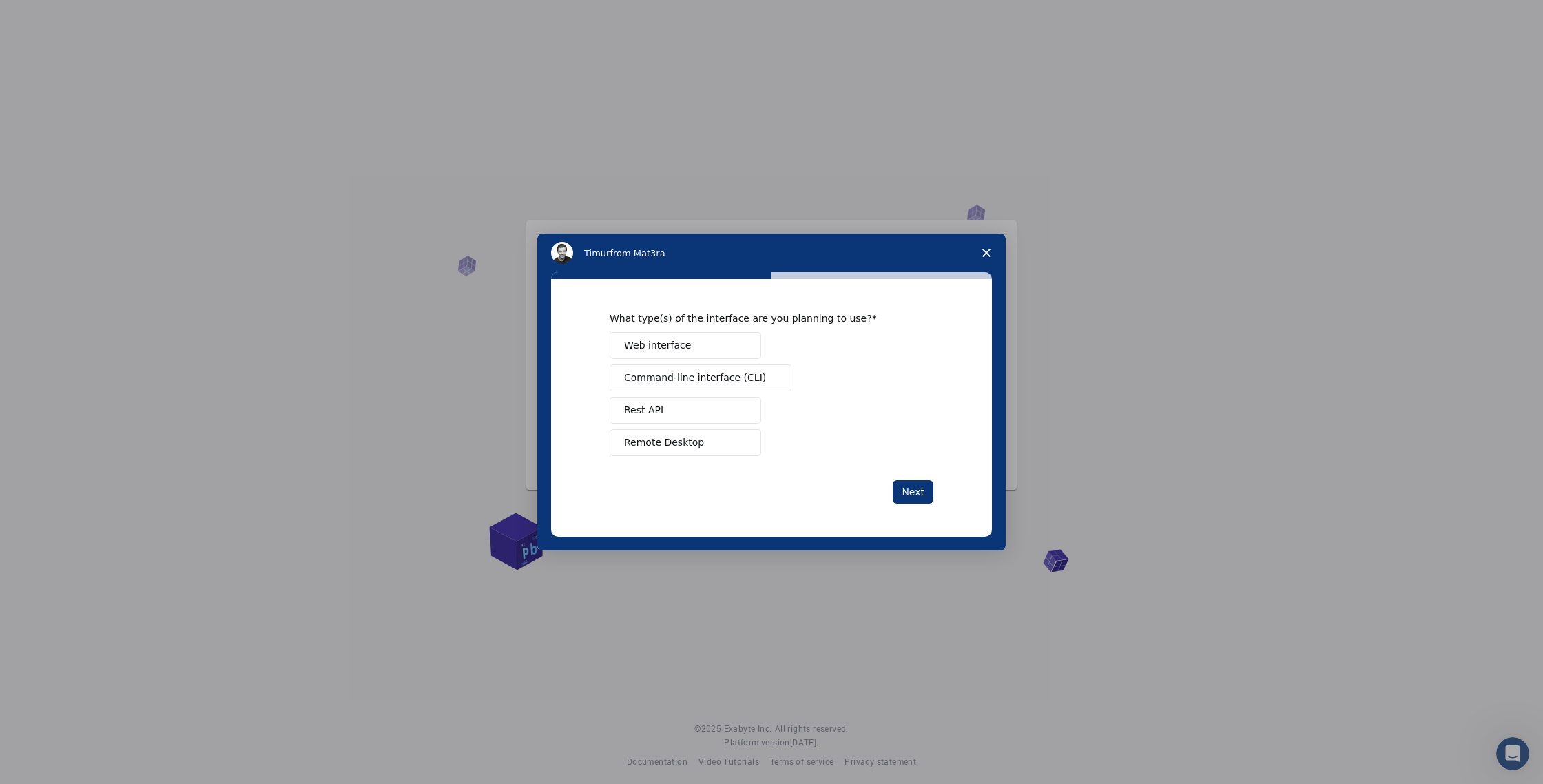
click at [716, 349] on button "Web interface" at bounding box center [685, 345] width 152 height 27
click at [921, 490] on button "Next" at bounding box center [913, 491] width 41 height 23
click at [920, 490] on button "Next" at bounding box center [913, 491] width 41 height 23
click at [694, 387] on button "Perform research" at bounding box center [685, 378] width 152 height 27
click at [916, 488] on button "Next" at bounding box center [913, 491] width 41 height 23
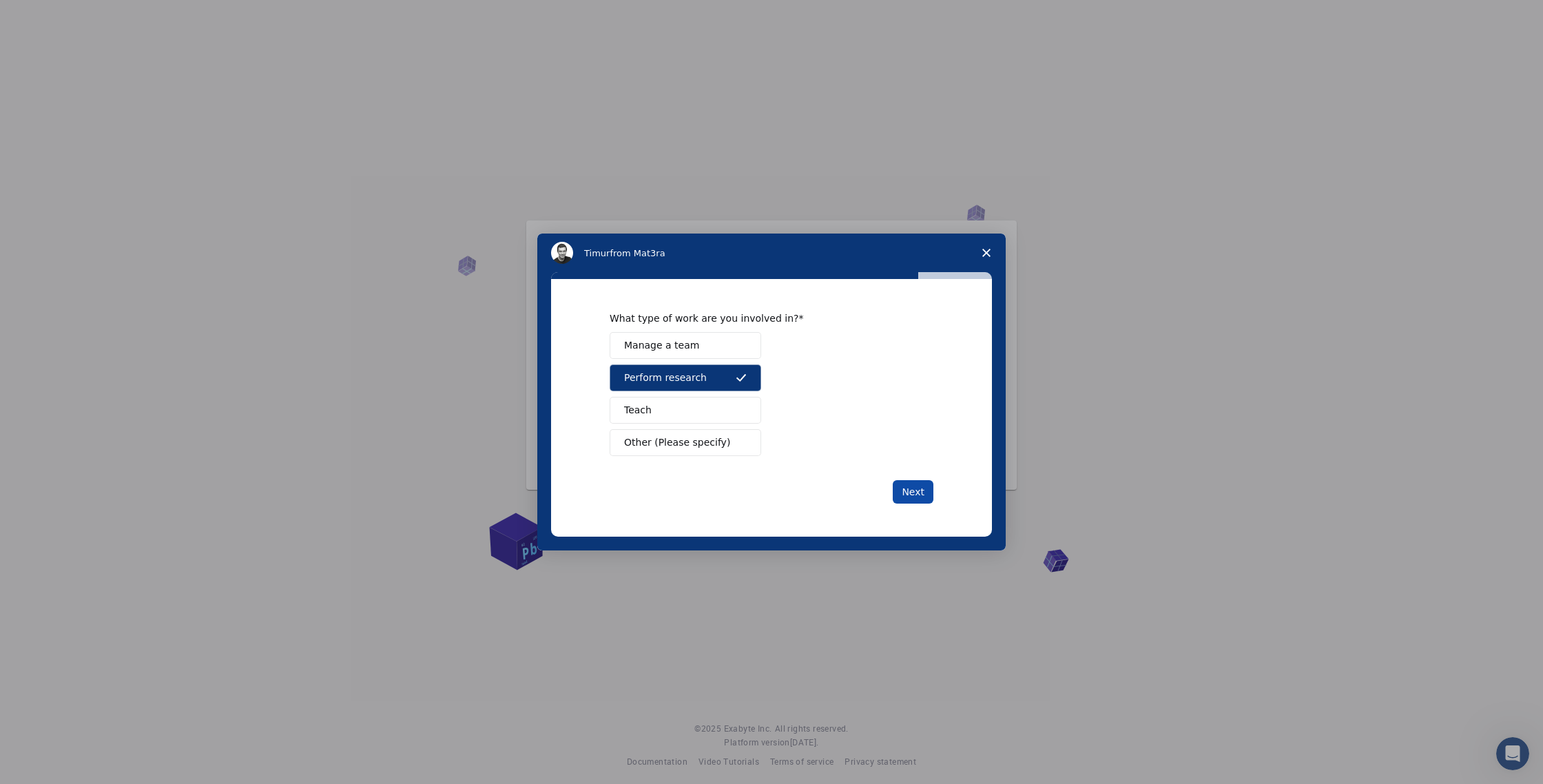
click at [907, 487] on button "Next" at bounding box center [913, 491] width 41 height 23
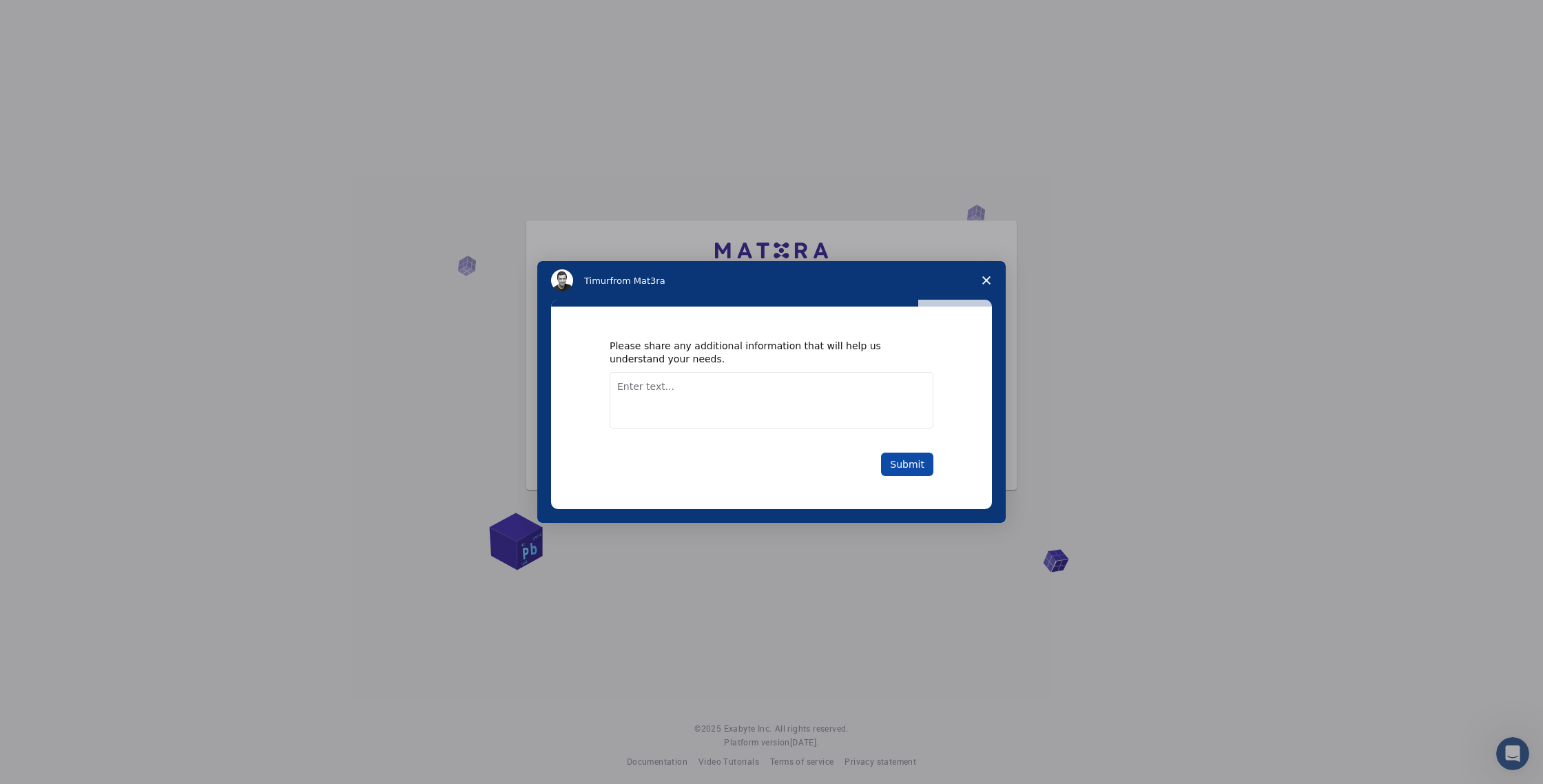
click at [902, 465] on button "Submit" at bounding box center [907, 464] width 52 height 23
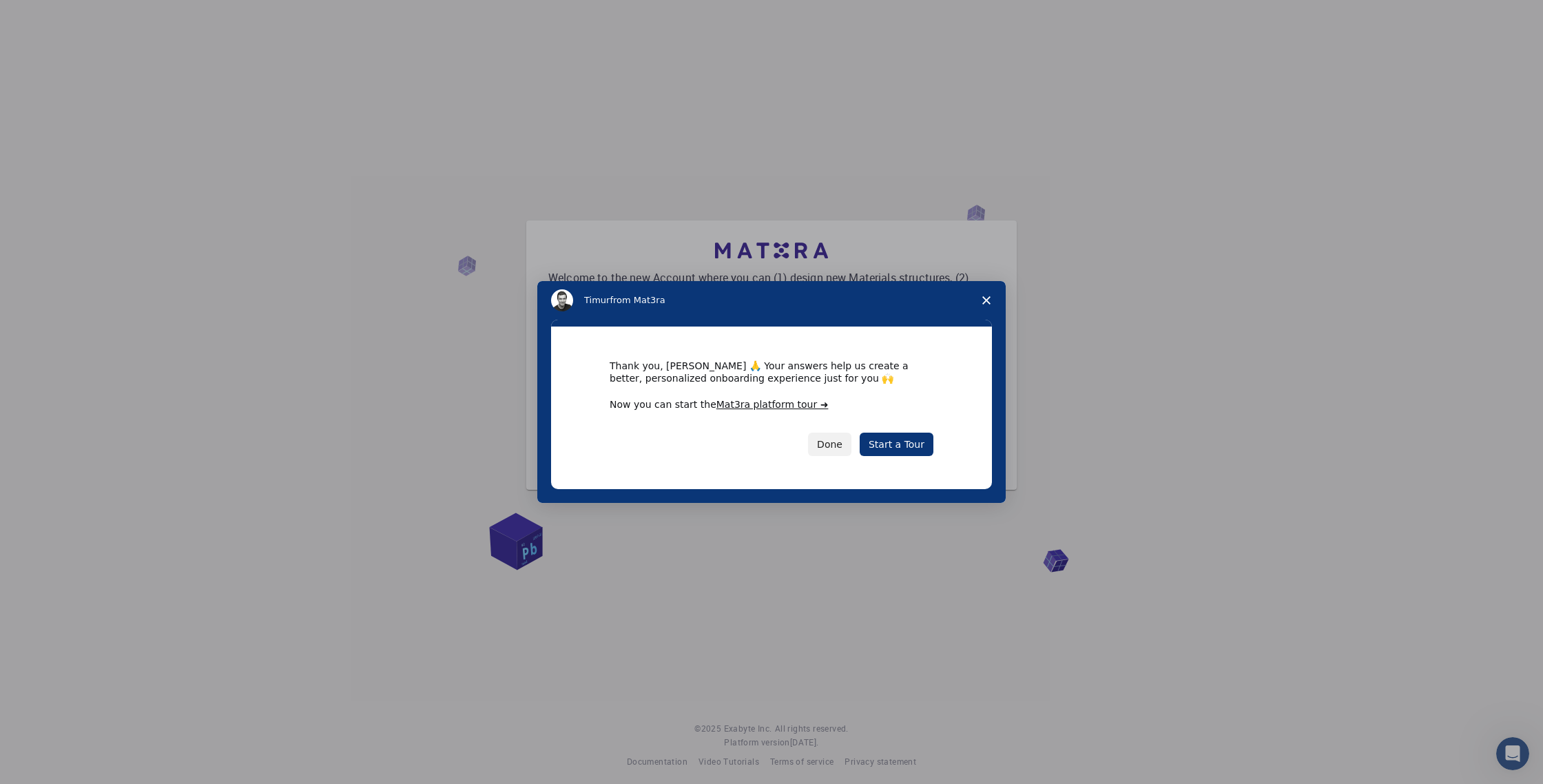
click at [905, 466] on div "Thank you, [PERSON_NAME] 🙏 Your answers help us create a better, personalized o…" at bounding box center [771, 407] width 441 height 162
click at [904, 451] on link "Start a Tour" at bounding box center [896, 444] width 74 height 23
click at [899, 435] on link "Start a Tour" at bounding box center [896, 444] width 74 height 23
